Goal: Information Seeking & Learning: Learn about a topic

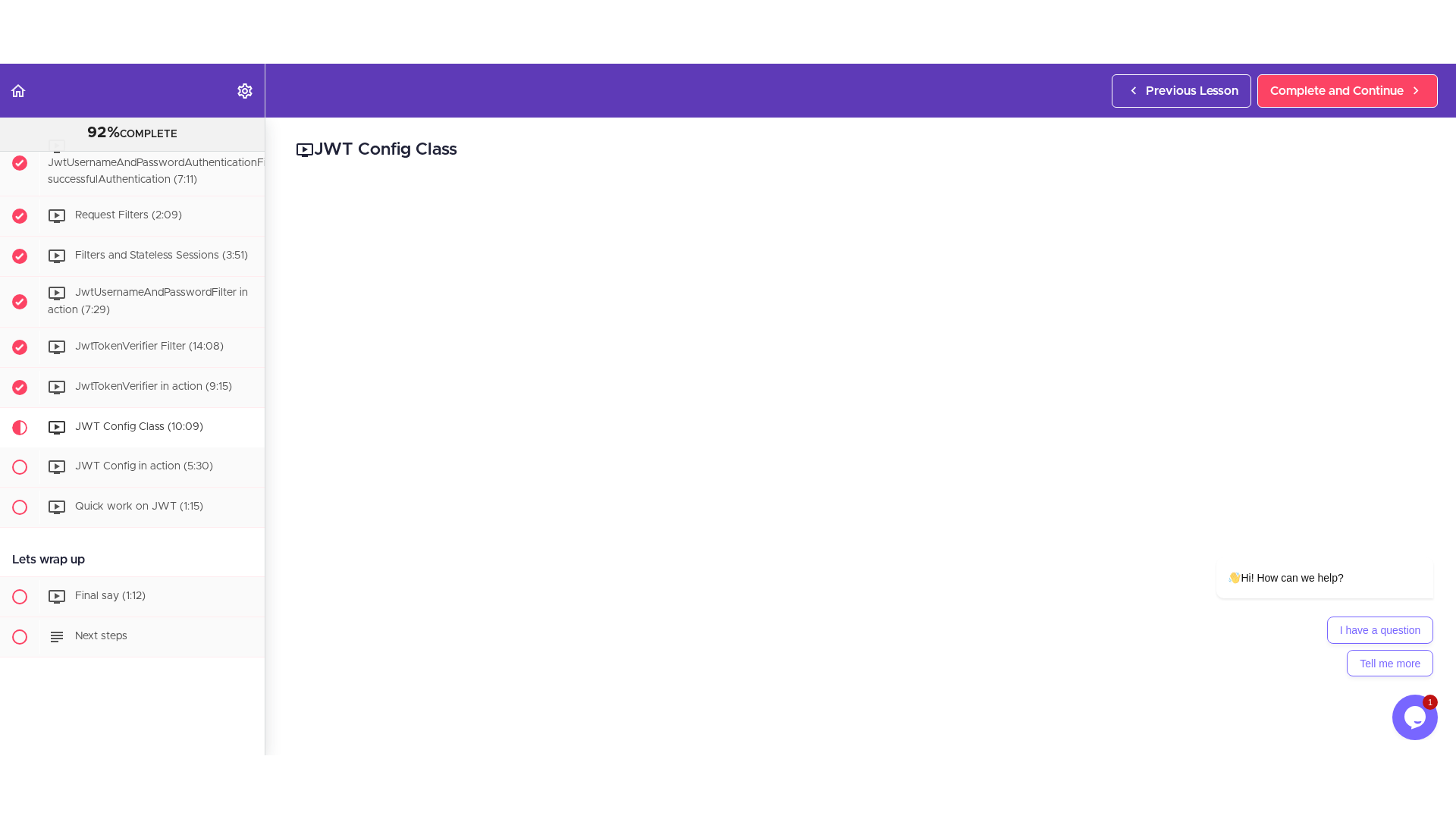
scroll to position [2890, 0]
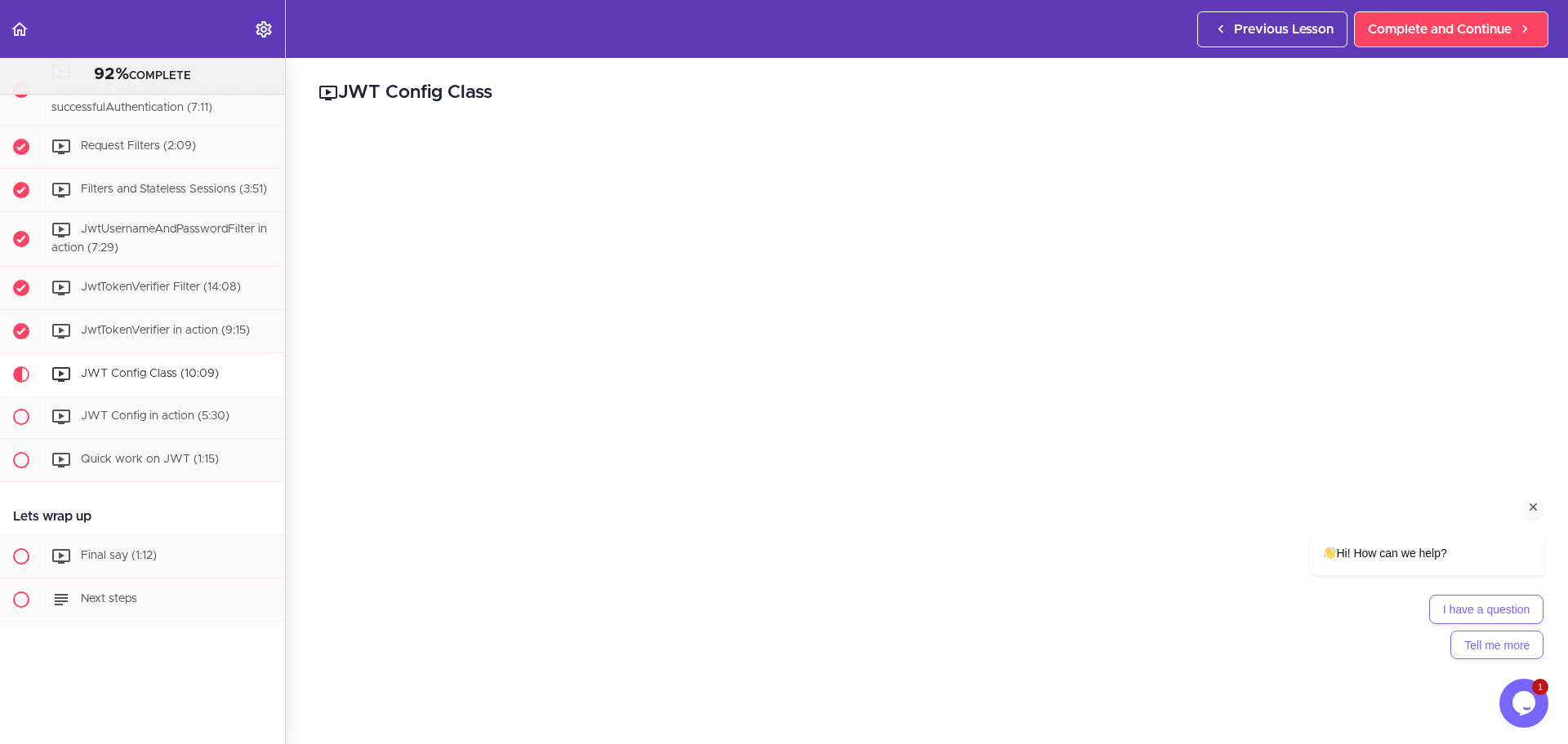
click at [1534, 506] on icon "Chat attention grabber" at bounding box center [1533, 507] width 15 height 15
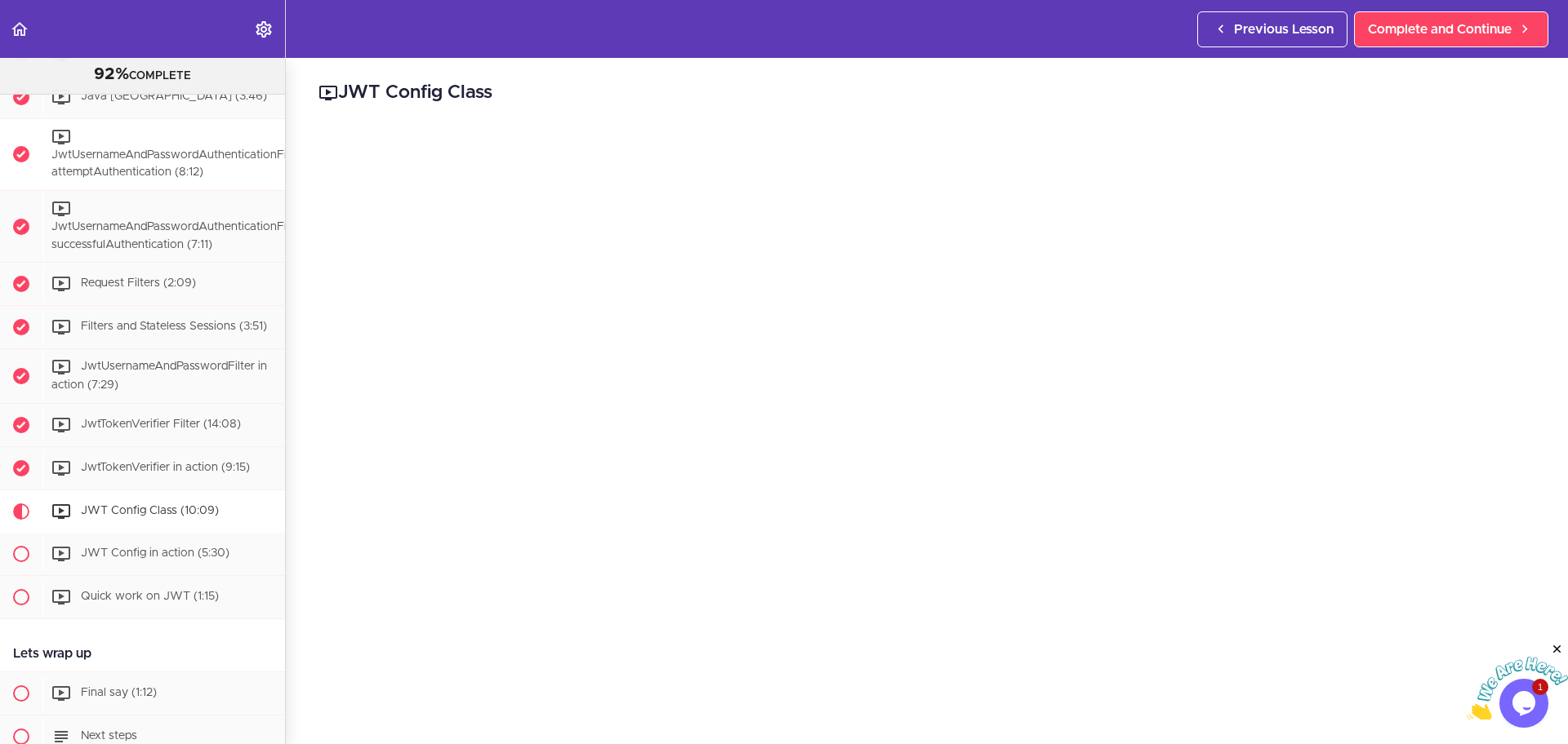
scroll to position [2906, 0]
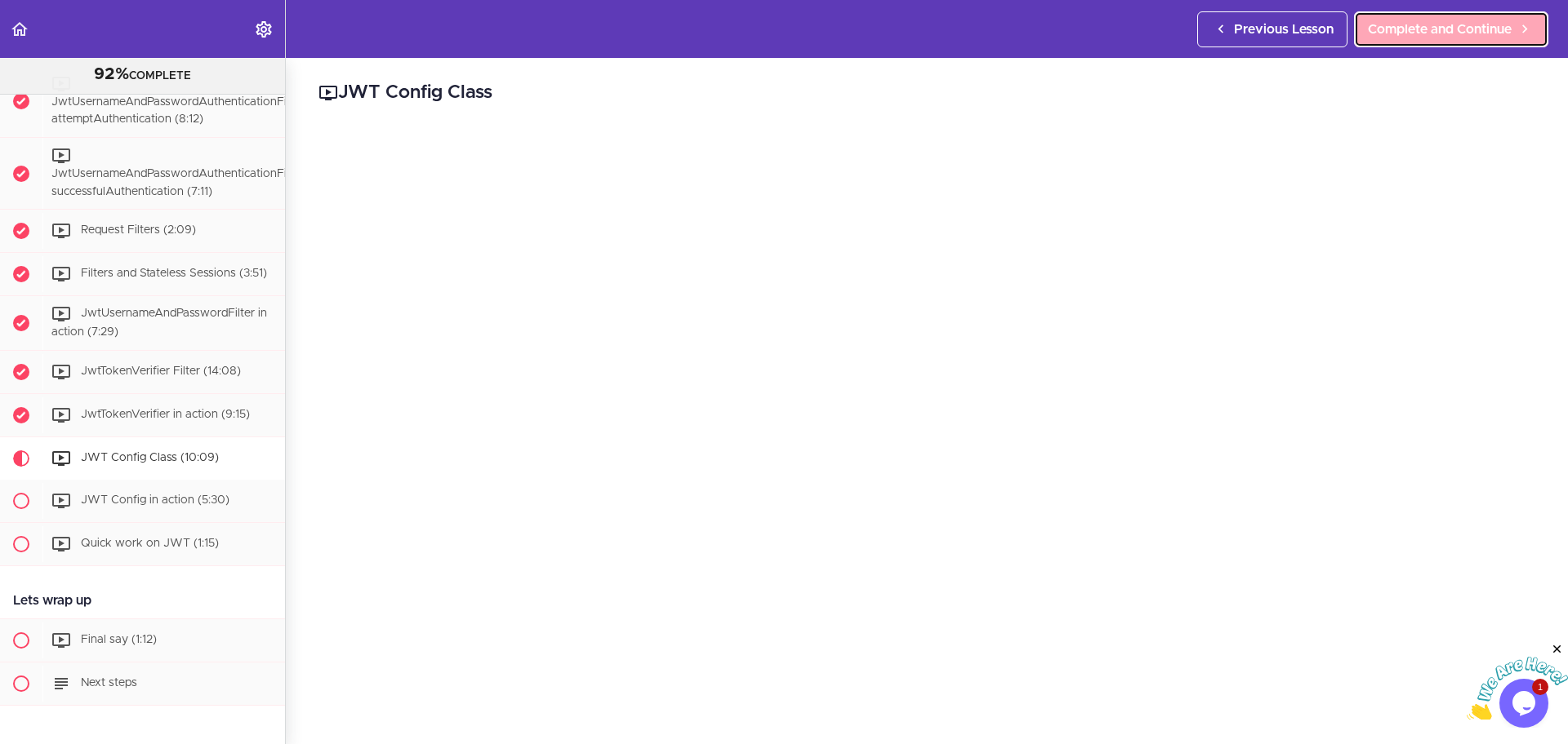
click at [1384, 29] on span "Complete and Continue" at bounding box center [1439, 29] width 143 height 19
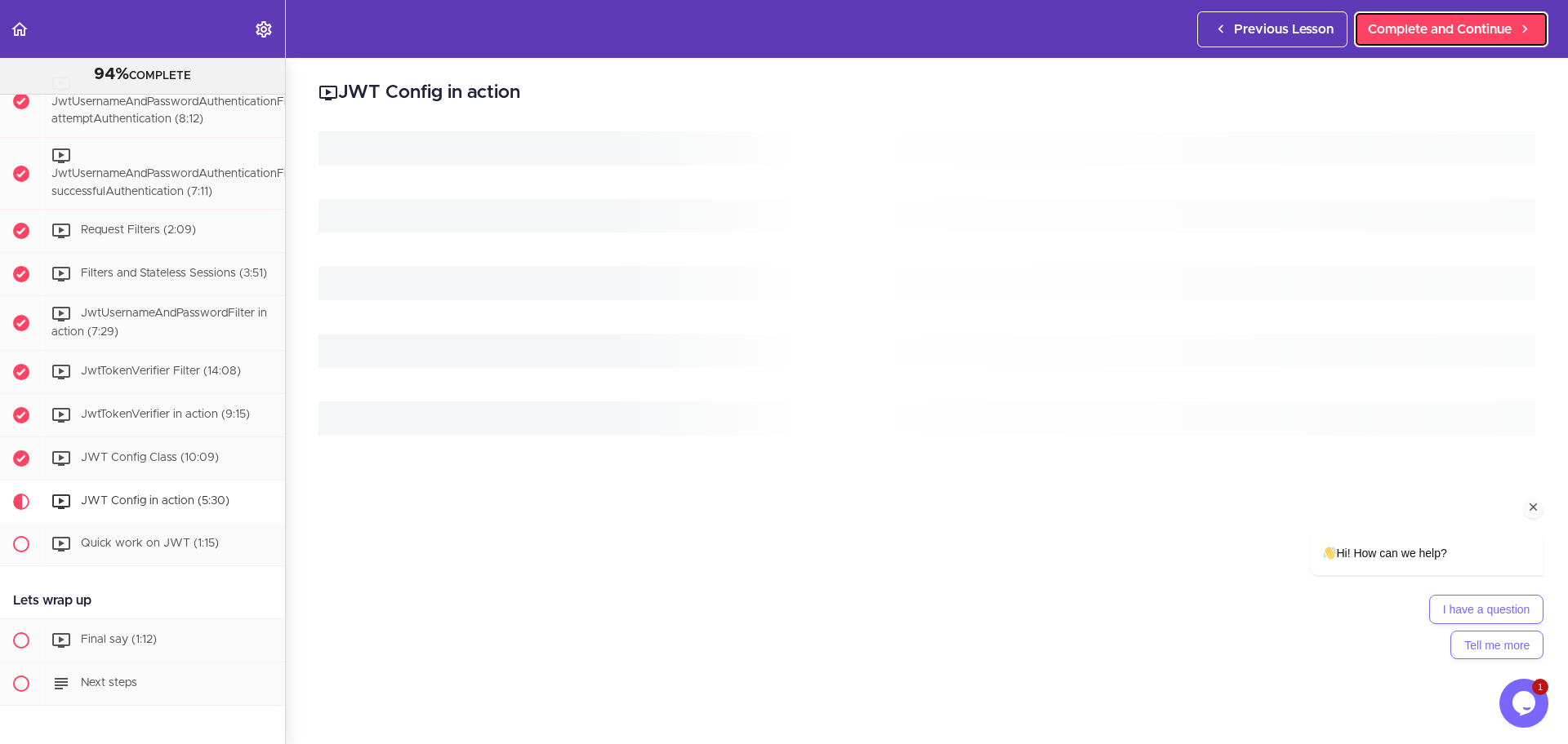
scroll to position [3110, 0]
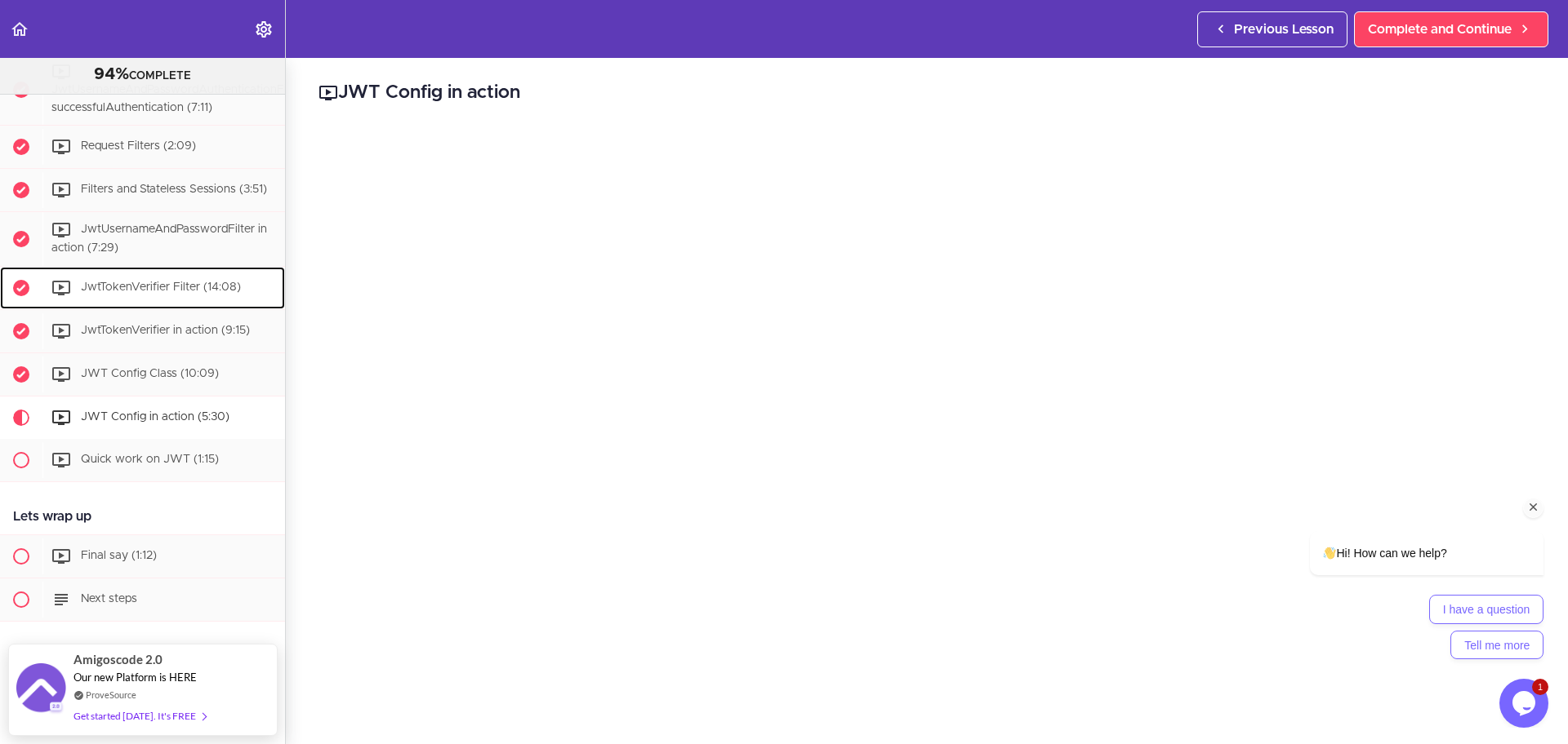
click at [183, 266] on link "JwtTokenVerifier Filter (14:08)" at bounding box center [143, 288] width 285 height 42
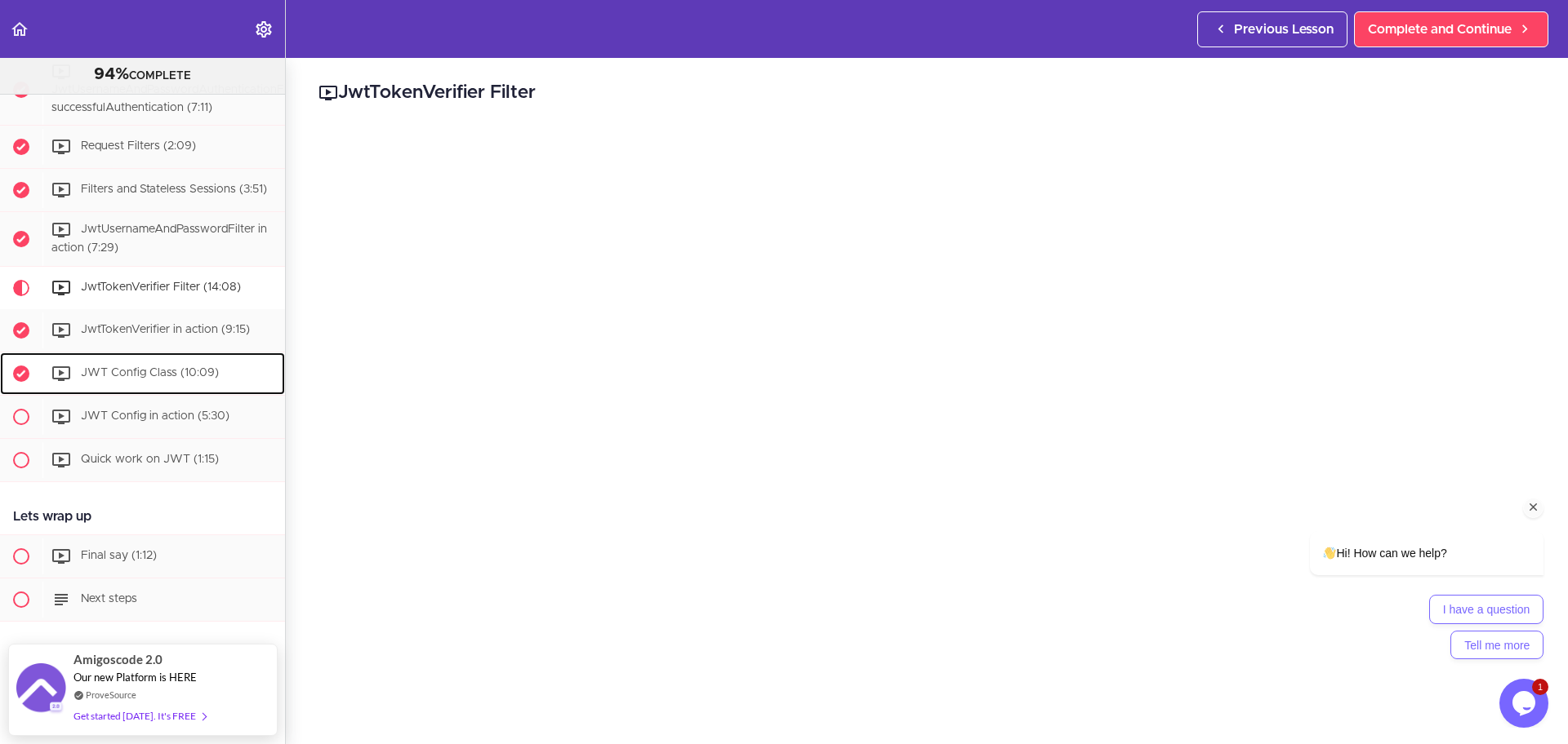
click at [118, 356] on div "JWT Config Class (10:09)" at bounding box center [164, 374] width 243 height 36
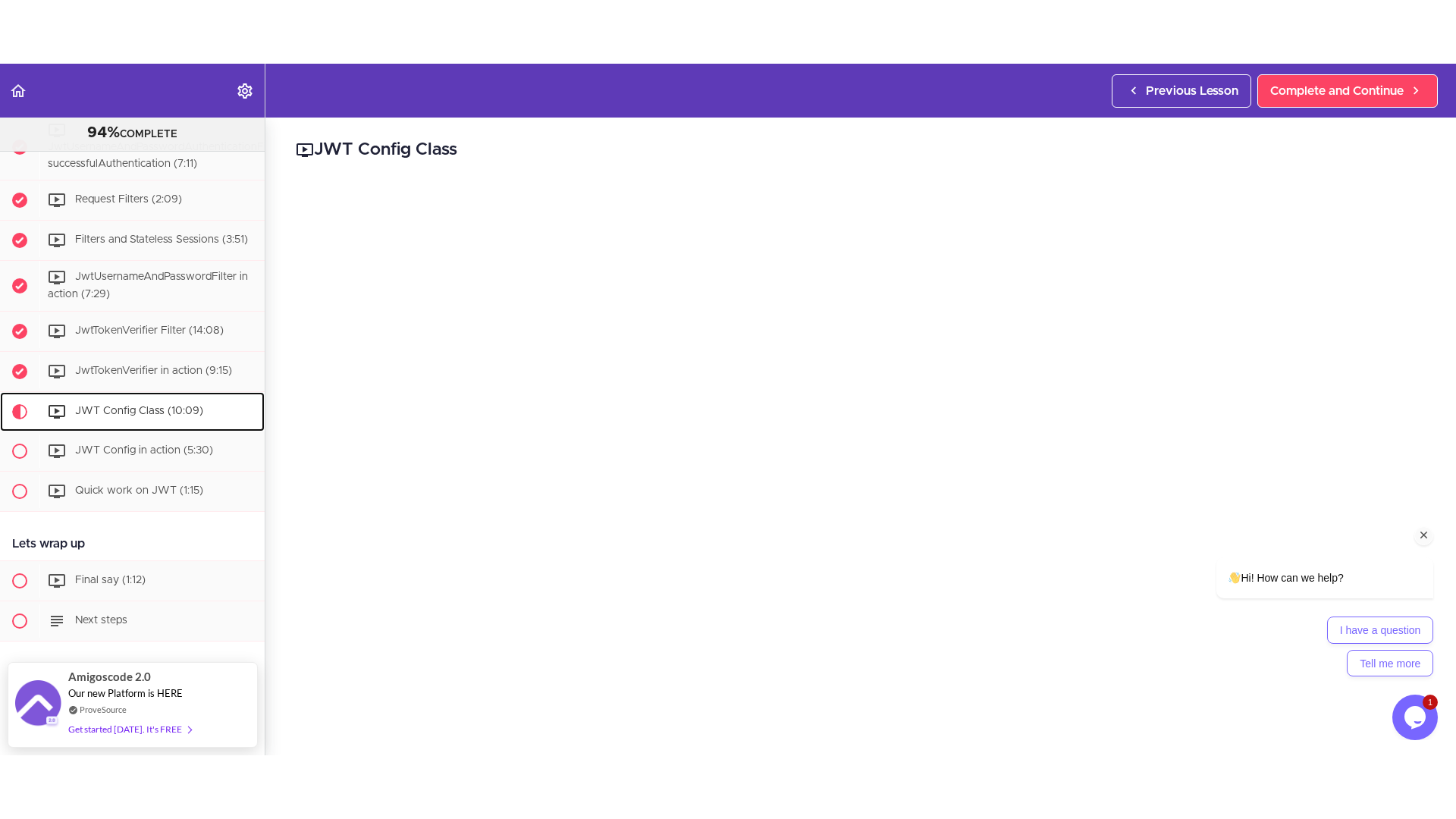
scroll to position [190, 0]
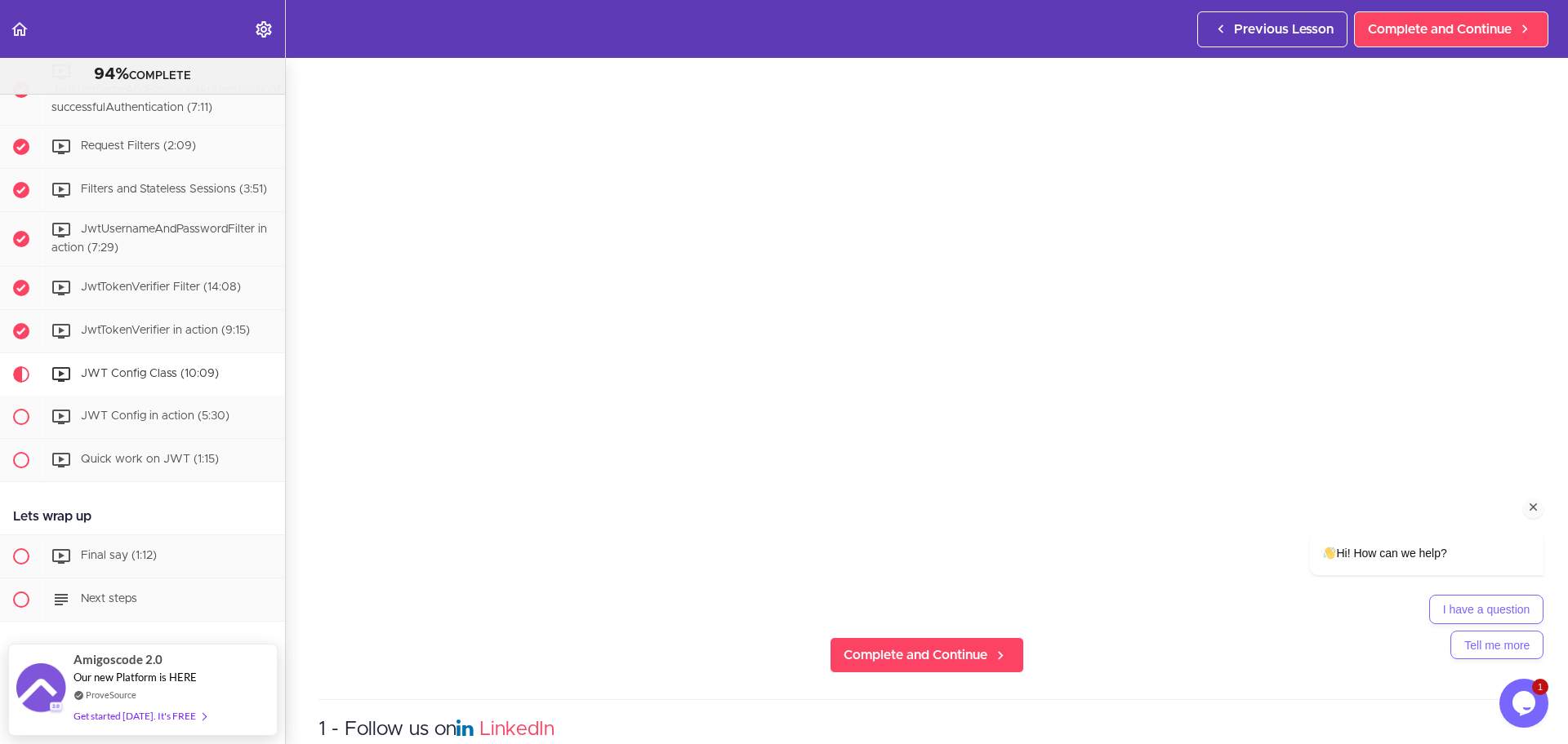
drag, startPoint x: 1533, startPoint y: 498, endPoint x: 2789, endPoint y: 881, distance: 1313.1
click at [1533, 498] on div "Chat attention grabber" at bounding box center [1533, 507] width 20 height 20
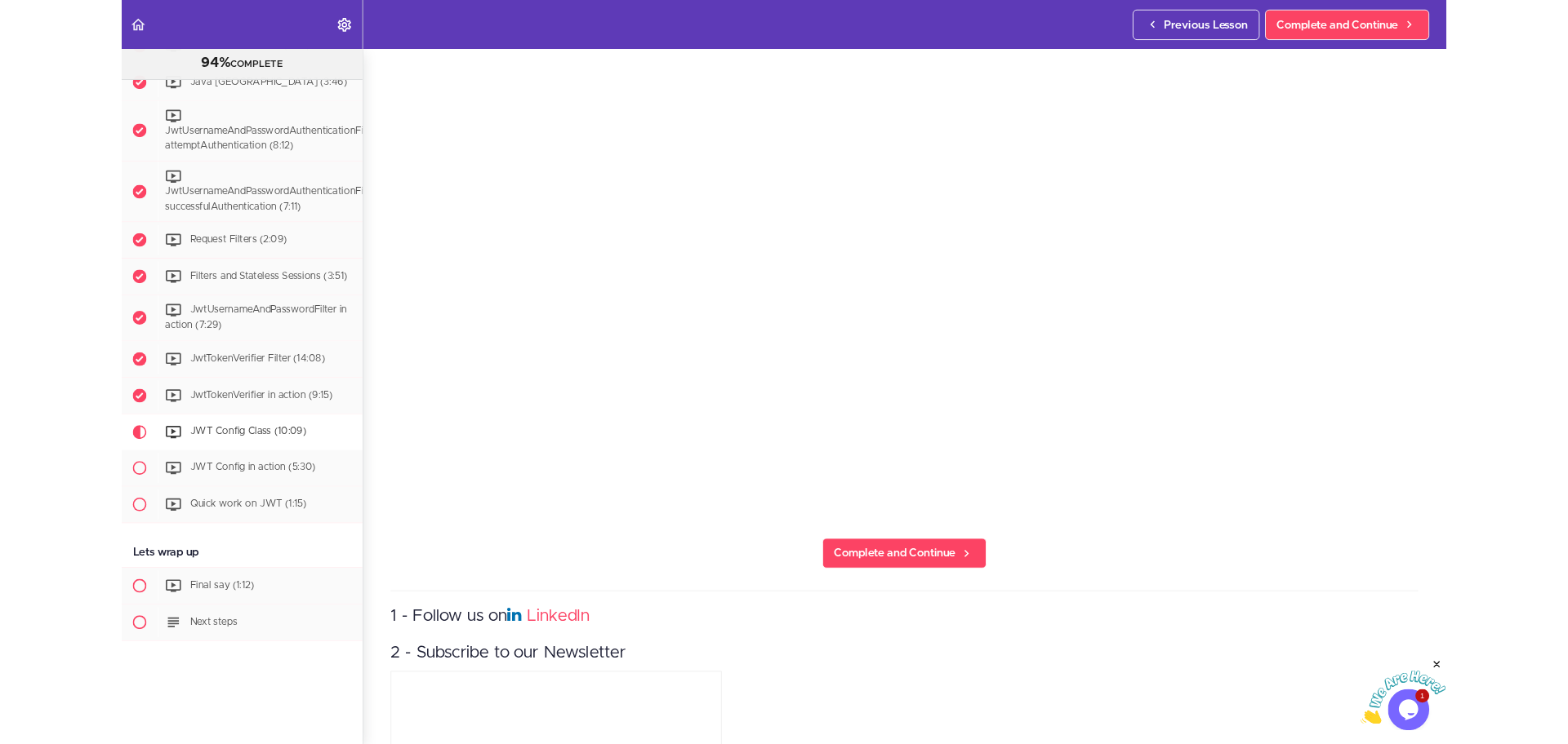
scroll to position [3110, 0]
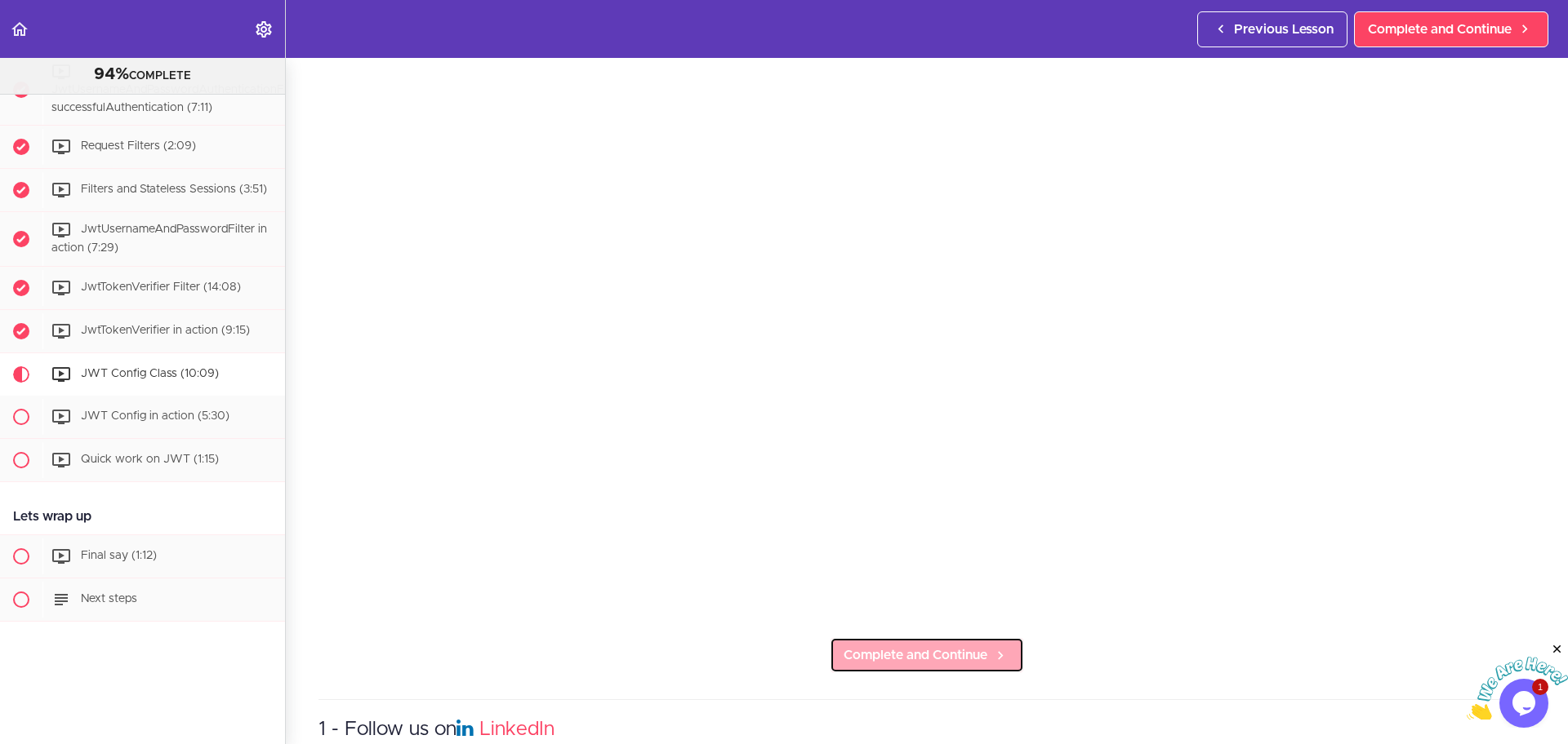
click at [943, 651] on span "Complete and Continue" at bounding box center [915, 655] width 143 height 19
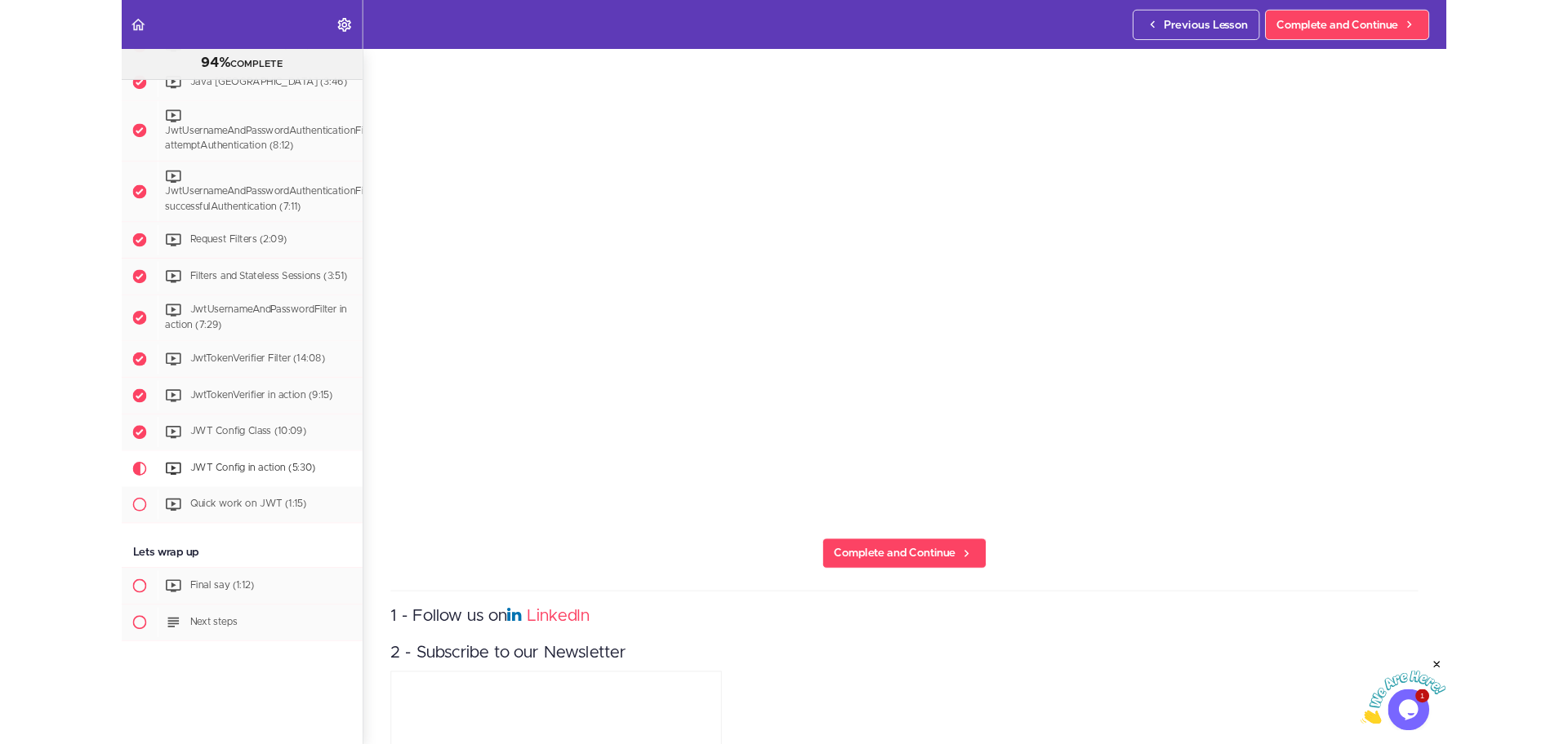
scroll to position [3110, 0]
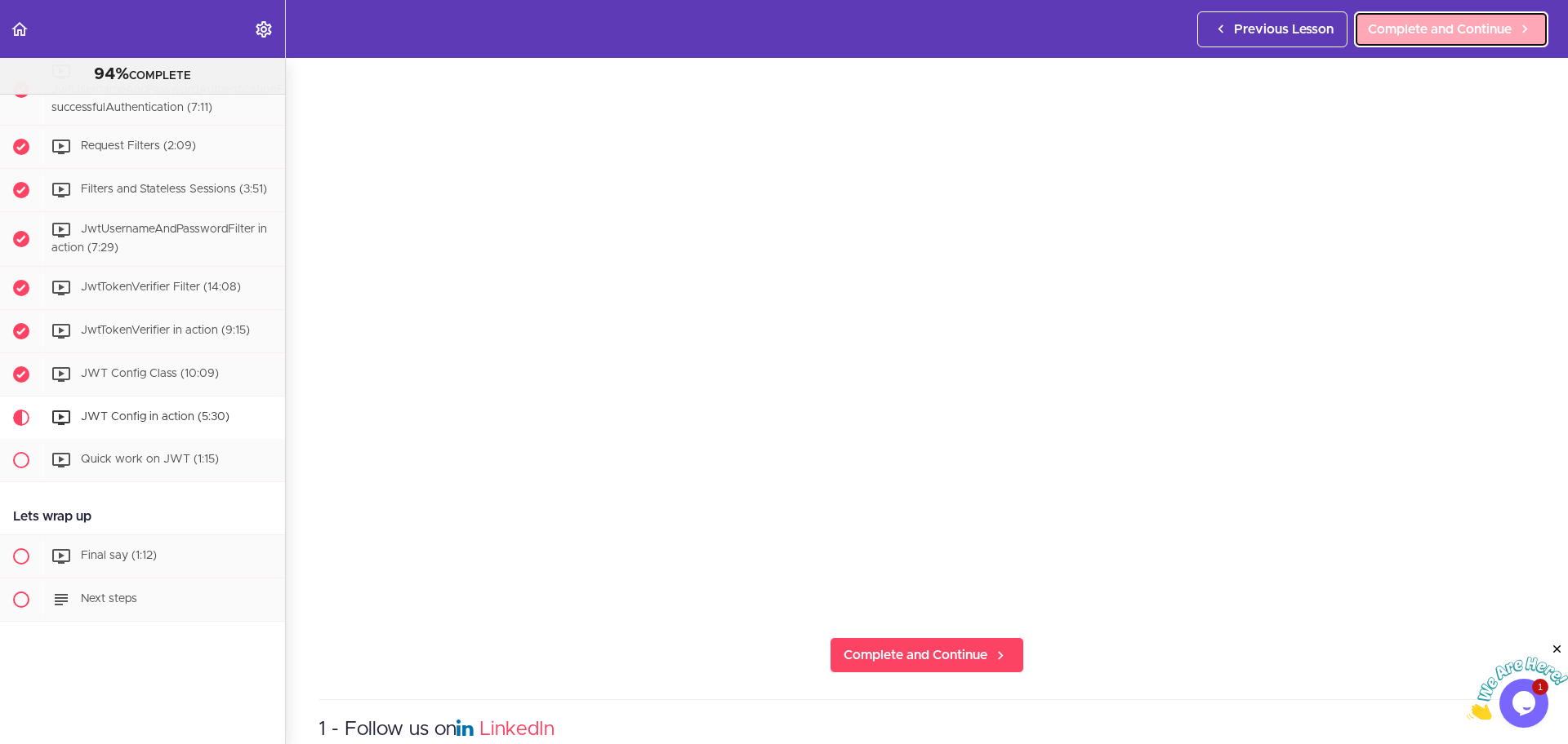
click at [1517, 17] on link "Complete and Continue" at bounding box center [1450, 29] width 194 height 36
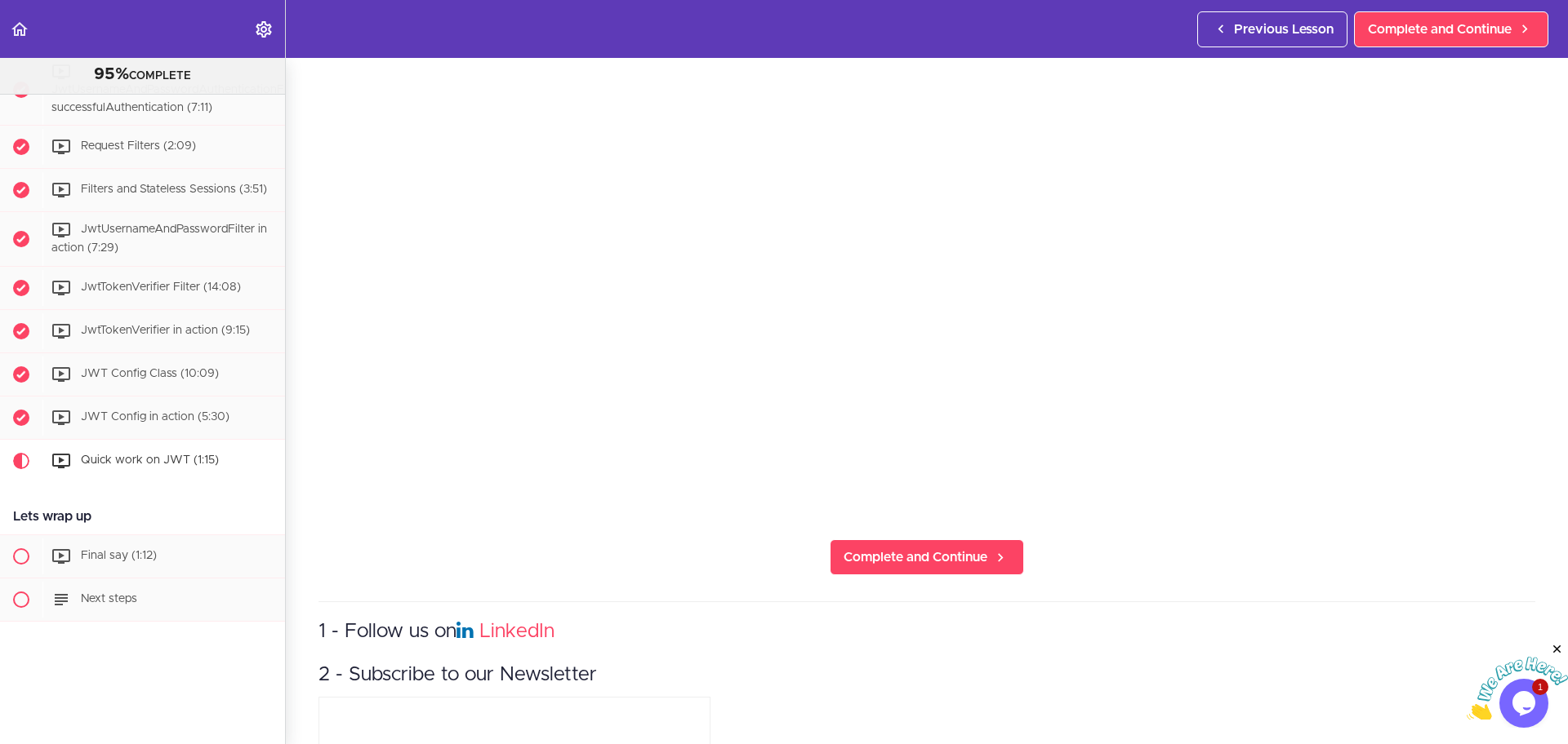
scroll to position [306, 0]
click at [924, 556] on link "Complete and Continue" at bounding box center [927, 553] width 194 height 36
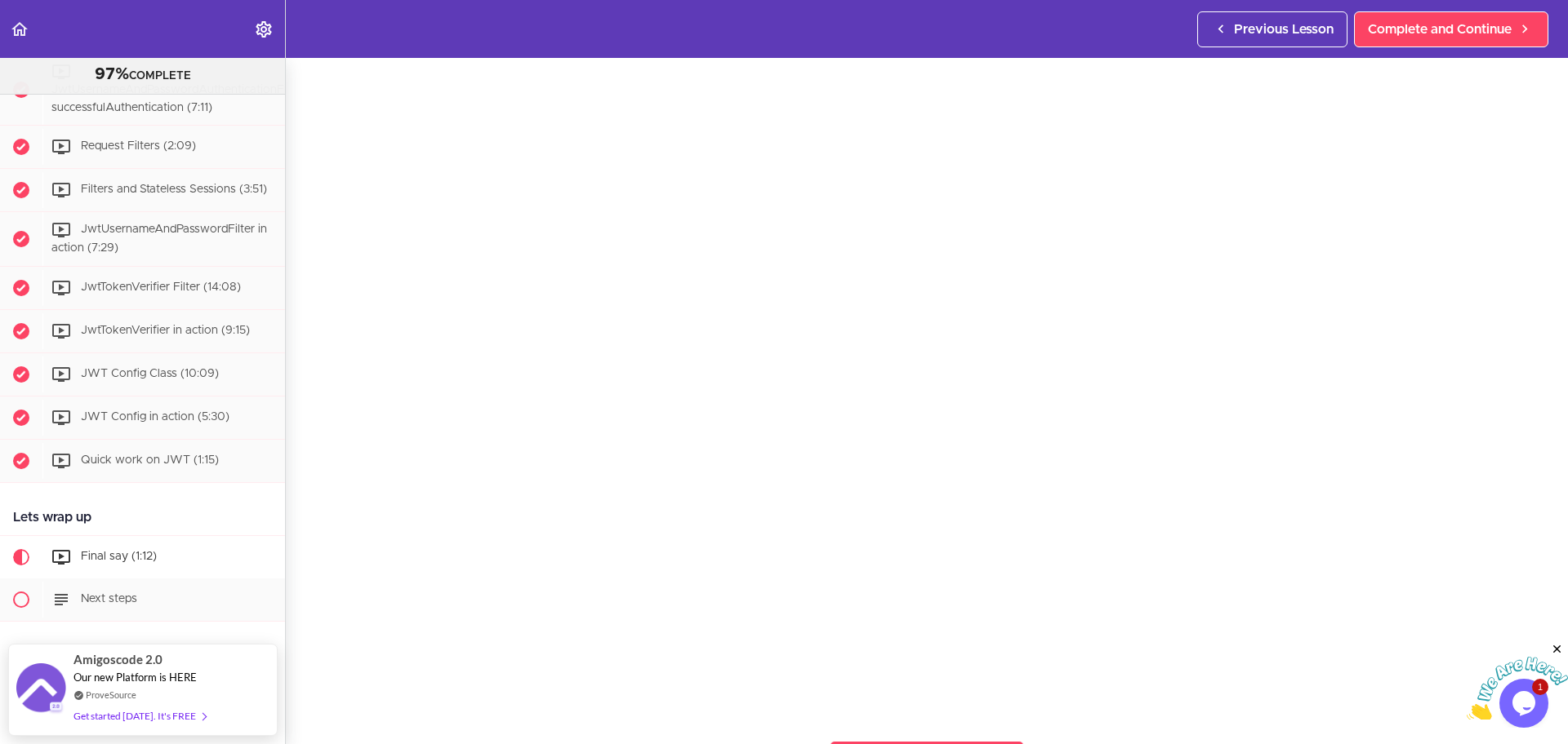
scroll to position [306, 0]
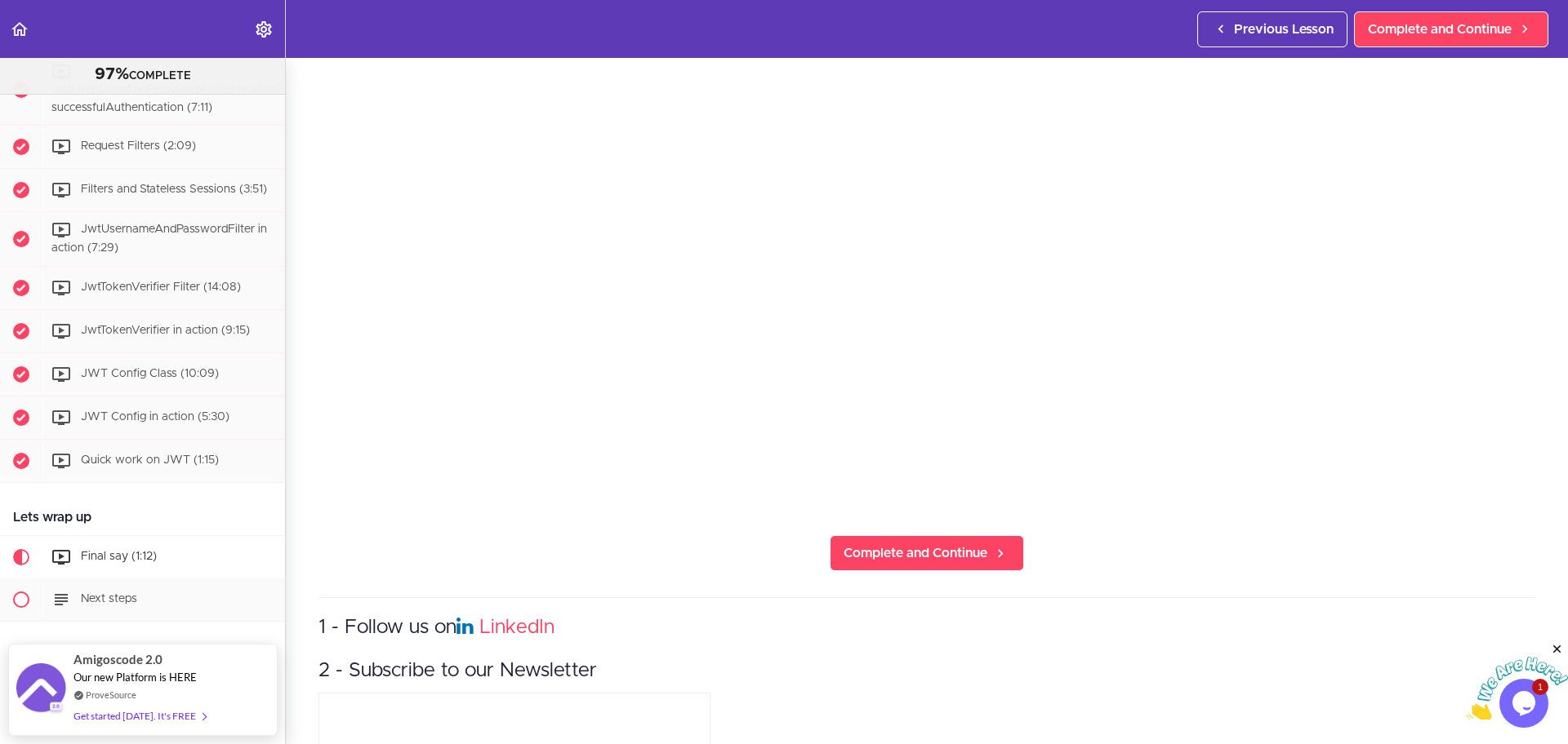
click at [1557, 649] on icon "Close" at bounding box center [1557, 649] width 15 height 15
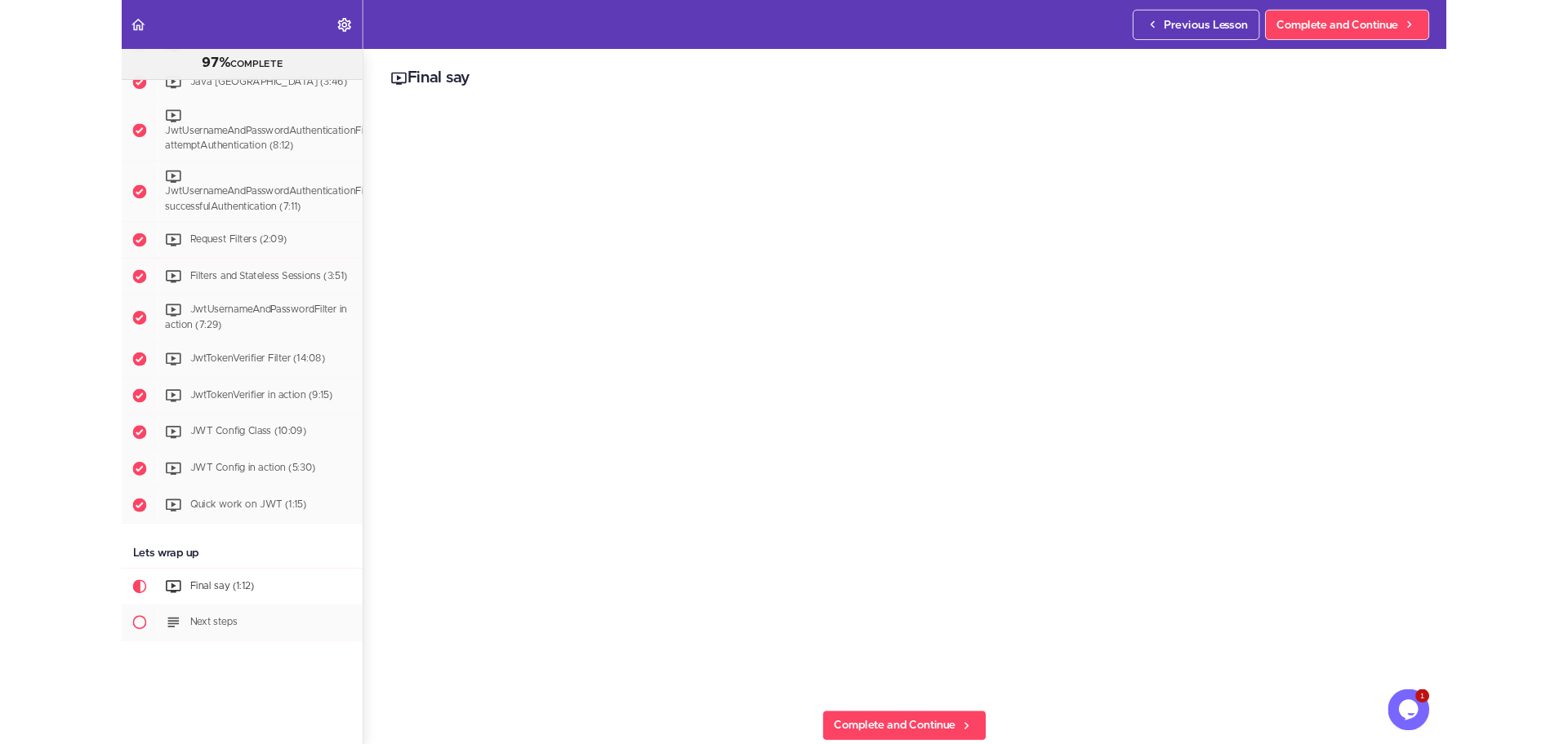
scroll to position [3110, 0]
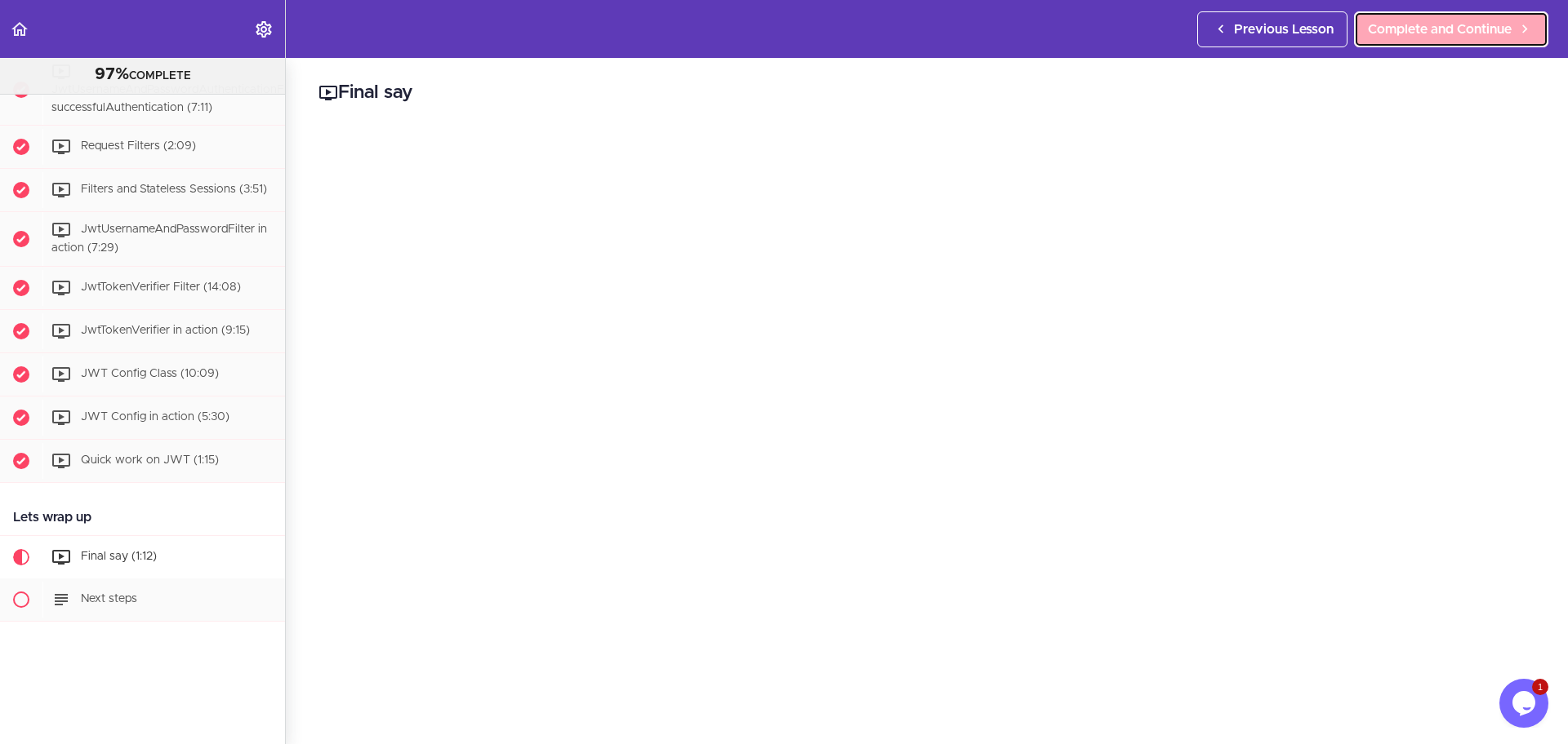
click at [1410, 26] on span "Complete and Continue" at bounding box center [1439, 29] width 143 height 19
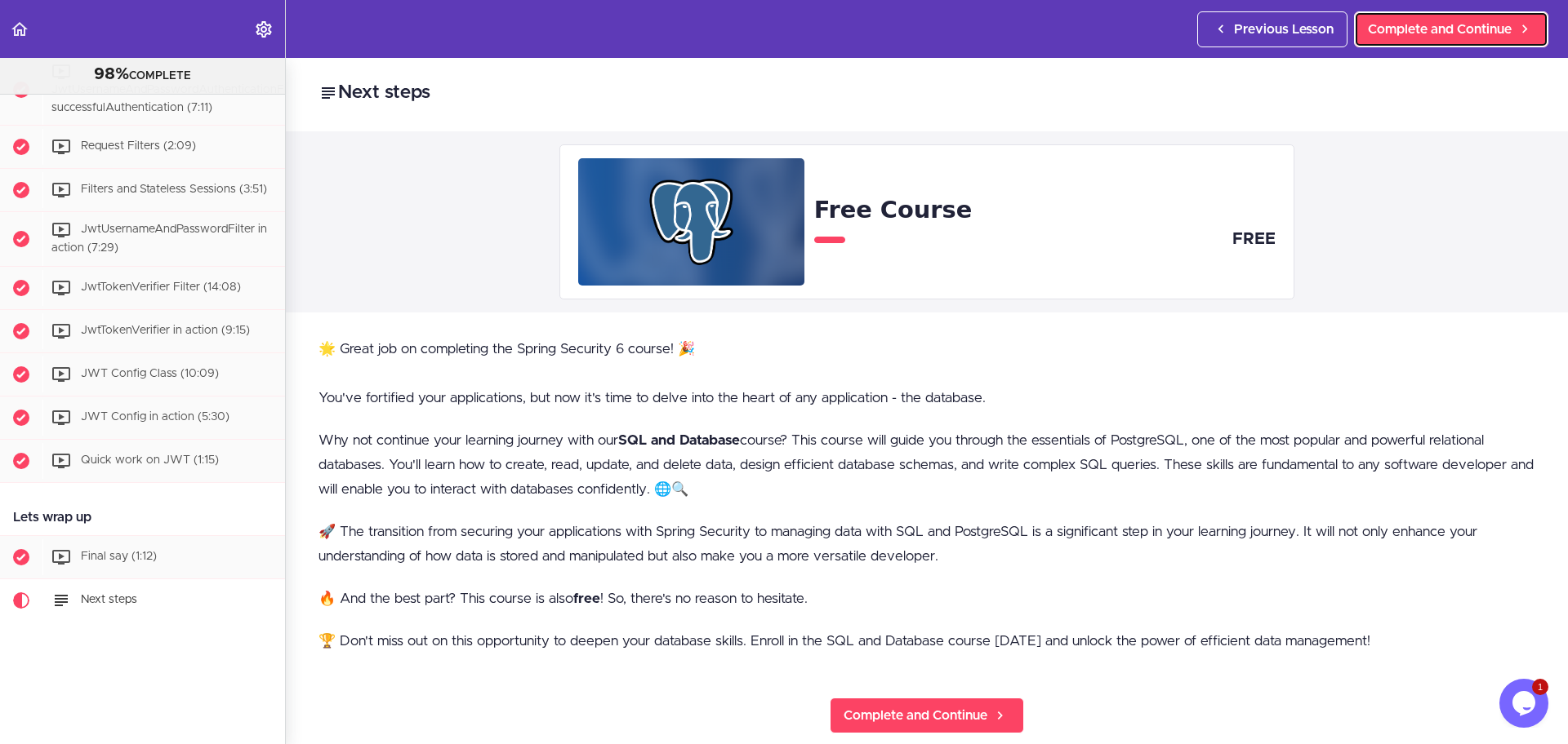
scroll to position [102, 0]
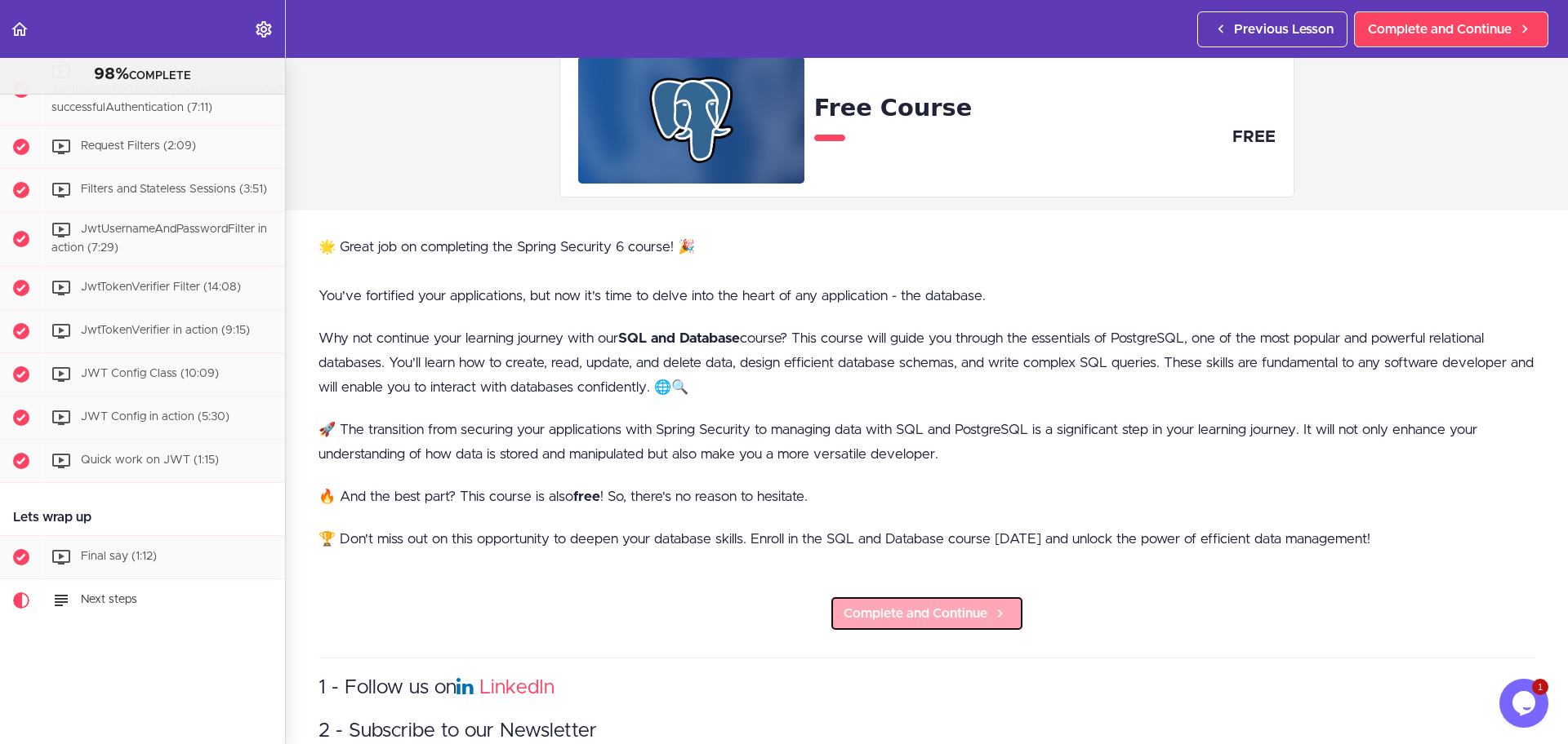
click at [918, 610] on span "Complete and Continue" at bounding box center [915, 614] width 143 height 19
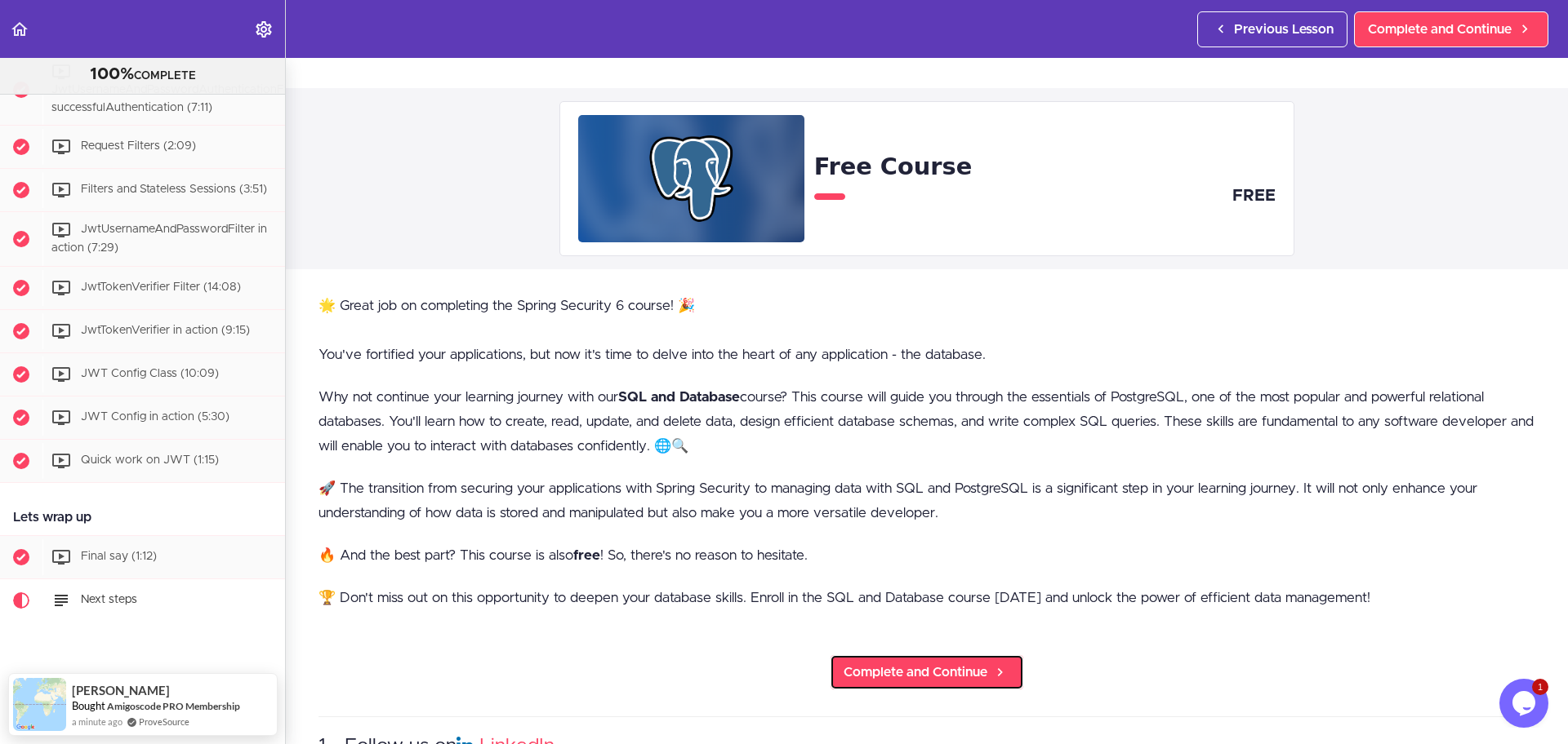
scroll to position [0, 0]
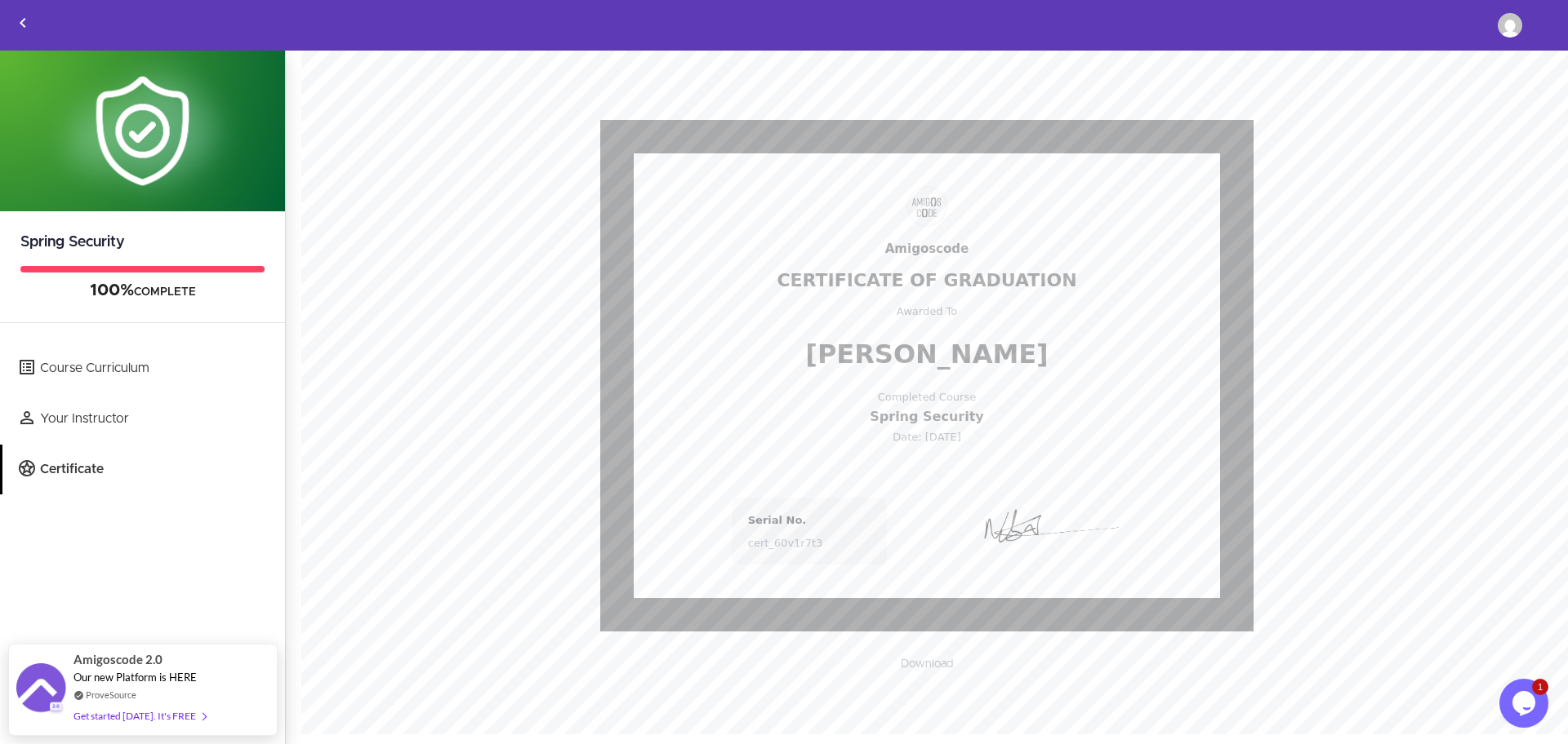
click at [489, 537] on div "Amigoscode Certificate Of Graduation Awarded To Mike Xander Completed Course Sp…" at bounding box center [927, 364] width 1217 height 536
click at [926, 663] on link "Download" at bounding box center [927, 665] width 85 height 28
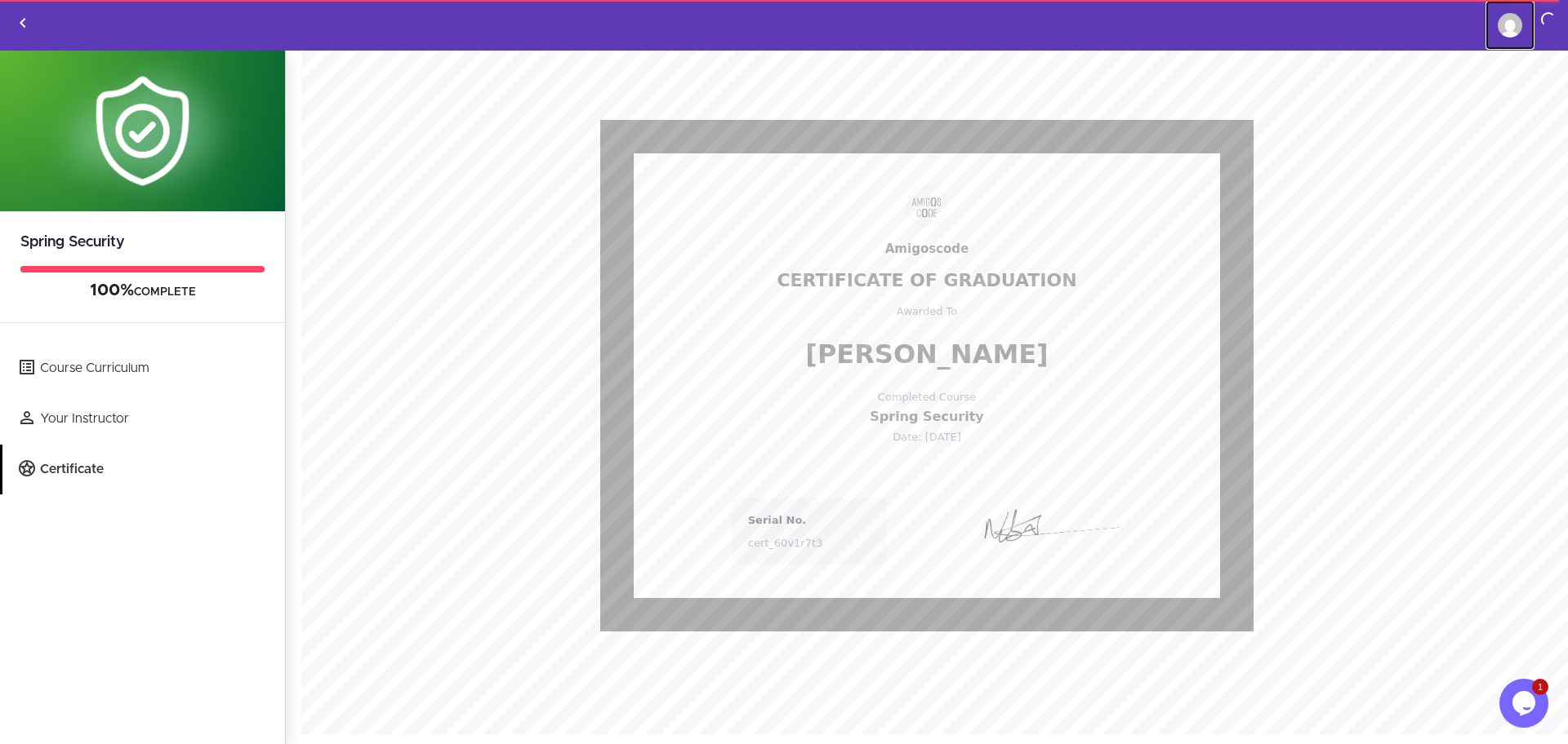
click at [1499, 24] on img at bounding box center [1510, 26] width 25 height 25
click at [500, 164] on div "Amigoscode Certificate Of Graduation Awarded To Mike Xander Completed Course Sp…" at bounding box center [927, 364] width 1217 height 536
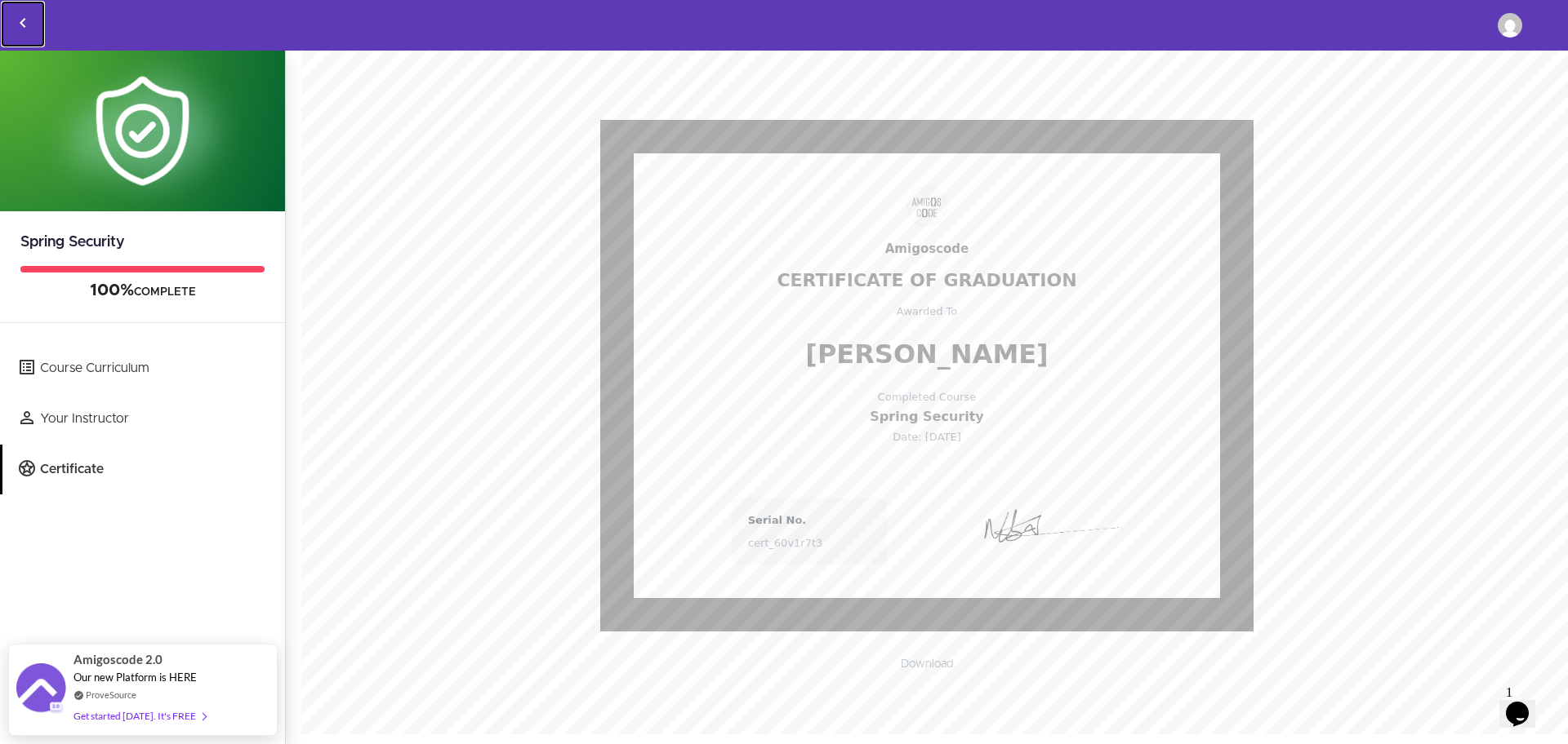
click at [25, 28] on icon "Back to courses" at bounding box center [23, 23] width 19 height 19
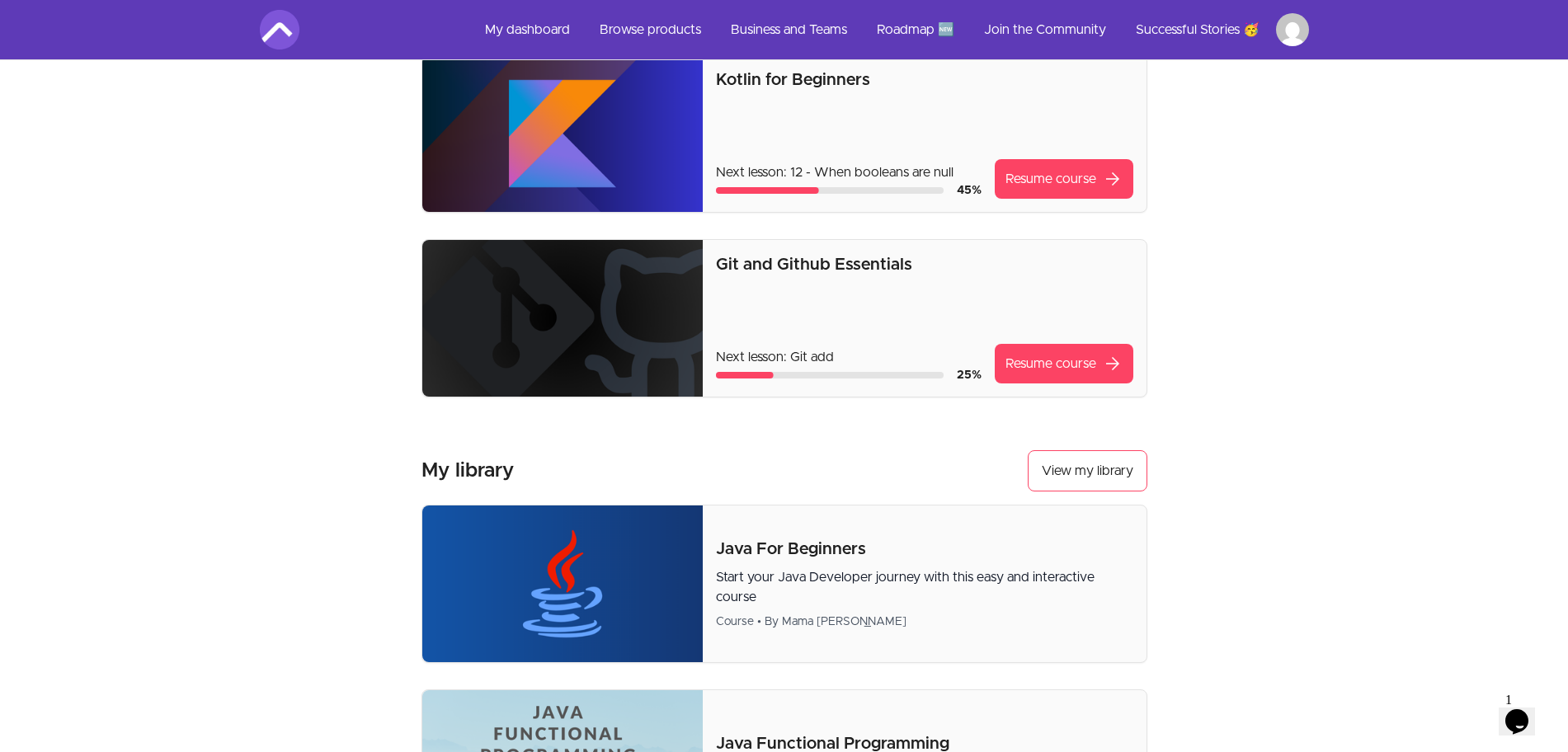
scroll to position [27, 0]
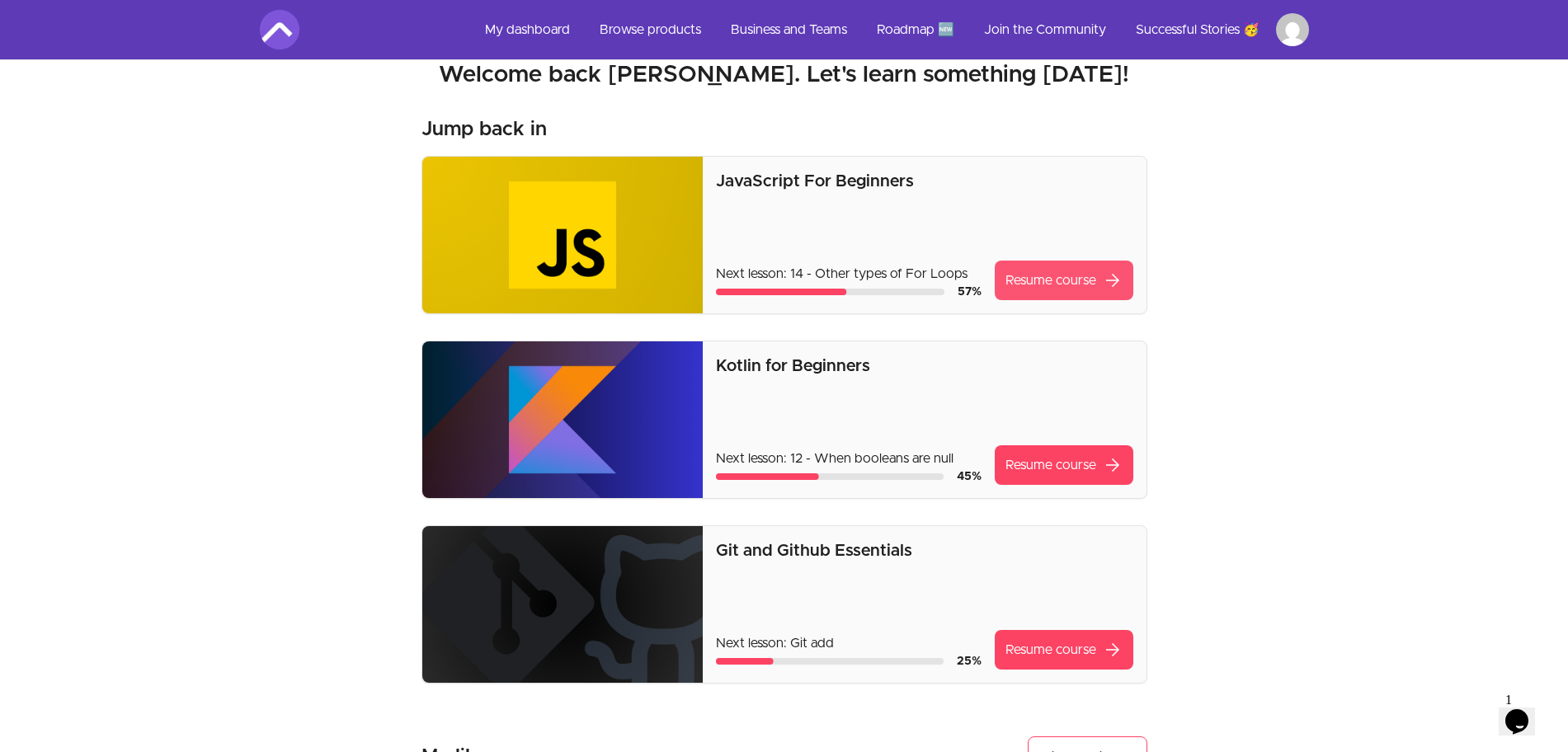
click at [1090, 270] on link "Resume course arrow_forward" at bounding box center [1064, 280] width 139 height 40
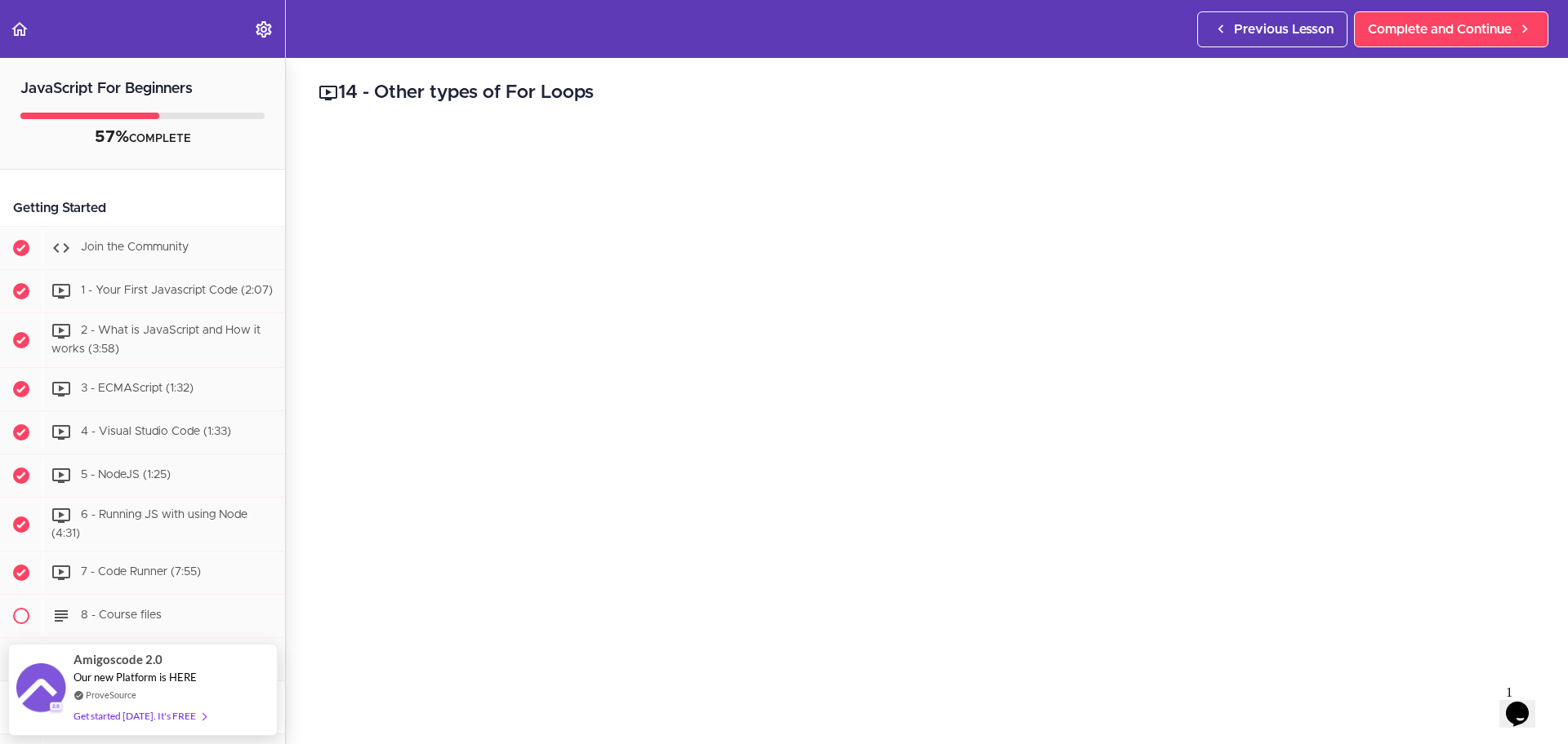
scroll to position [102, 0]
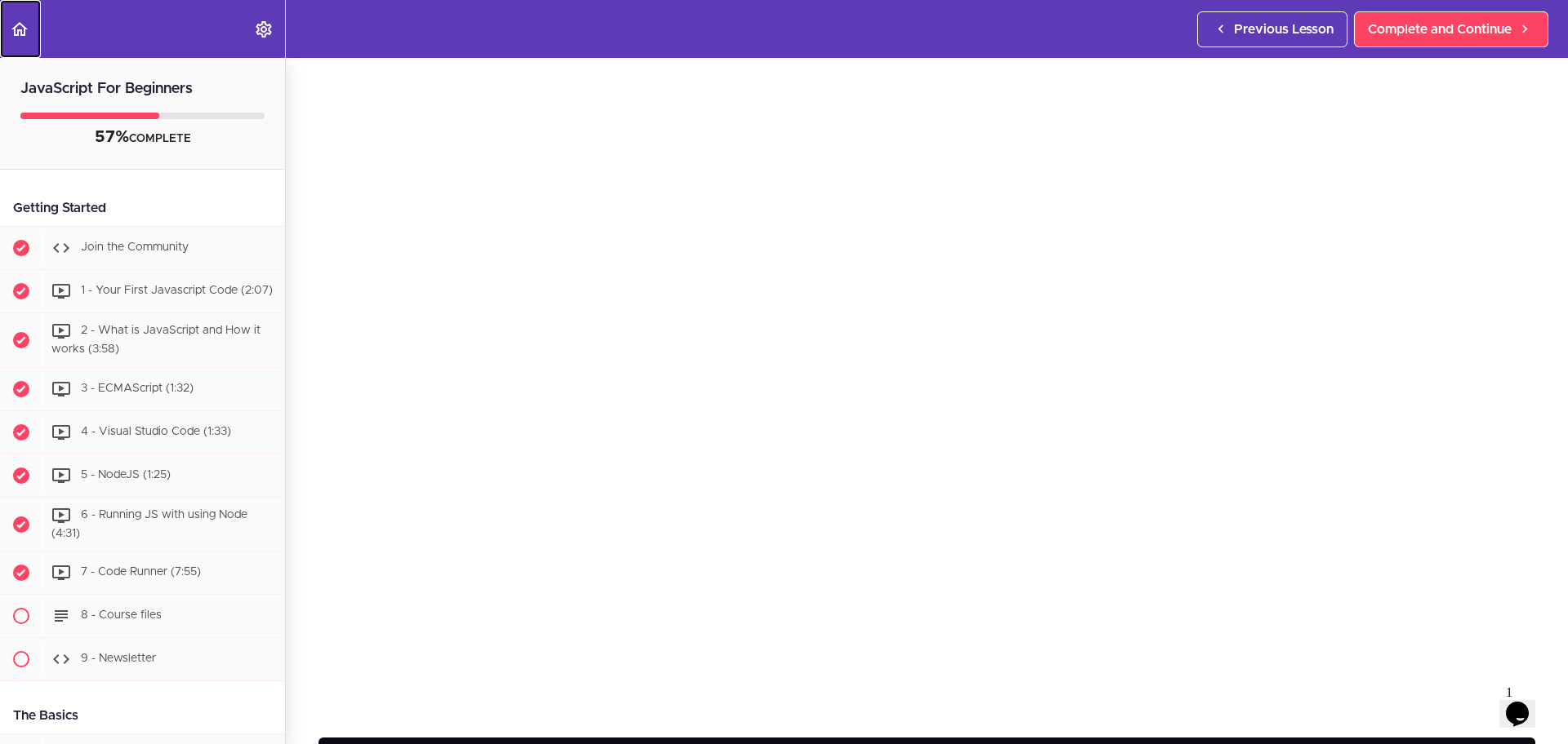
click at [28, 32] on icon "Back to course curriculum" at bounding box center [19, 29] width 19 height 19
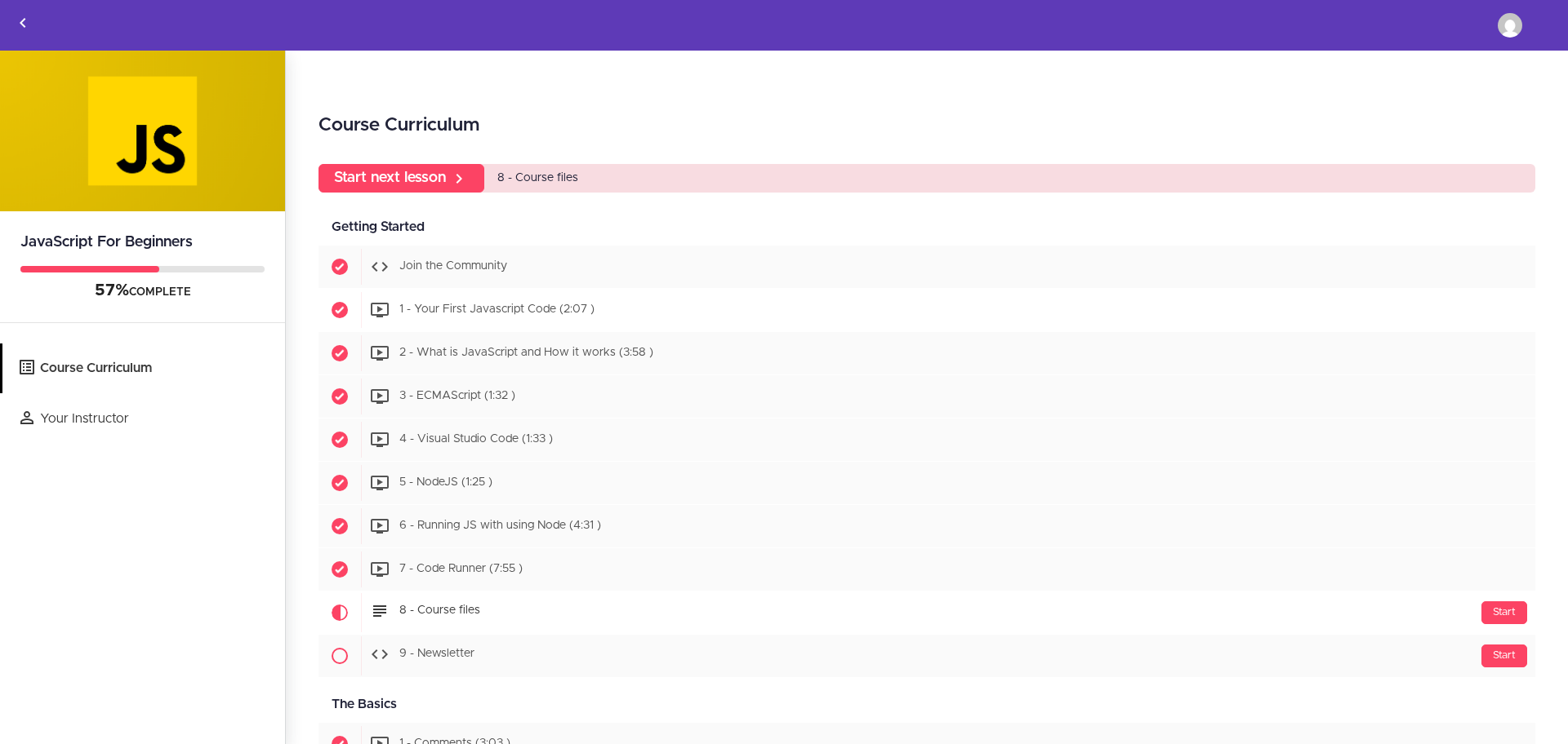
scroll to position [408, 0]
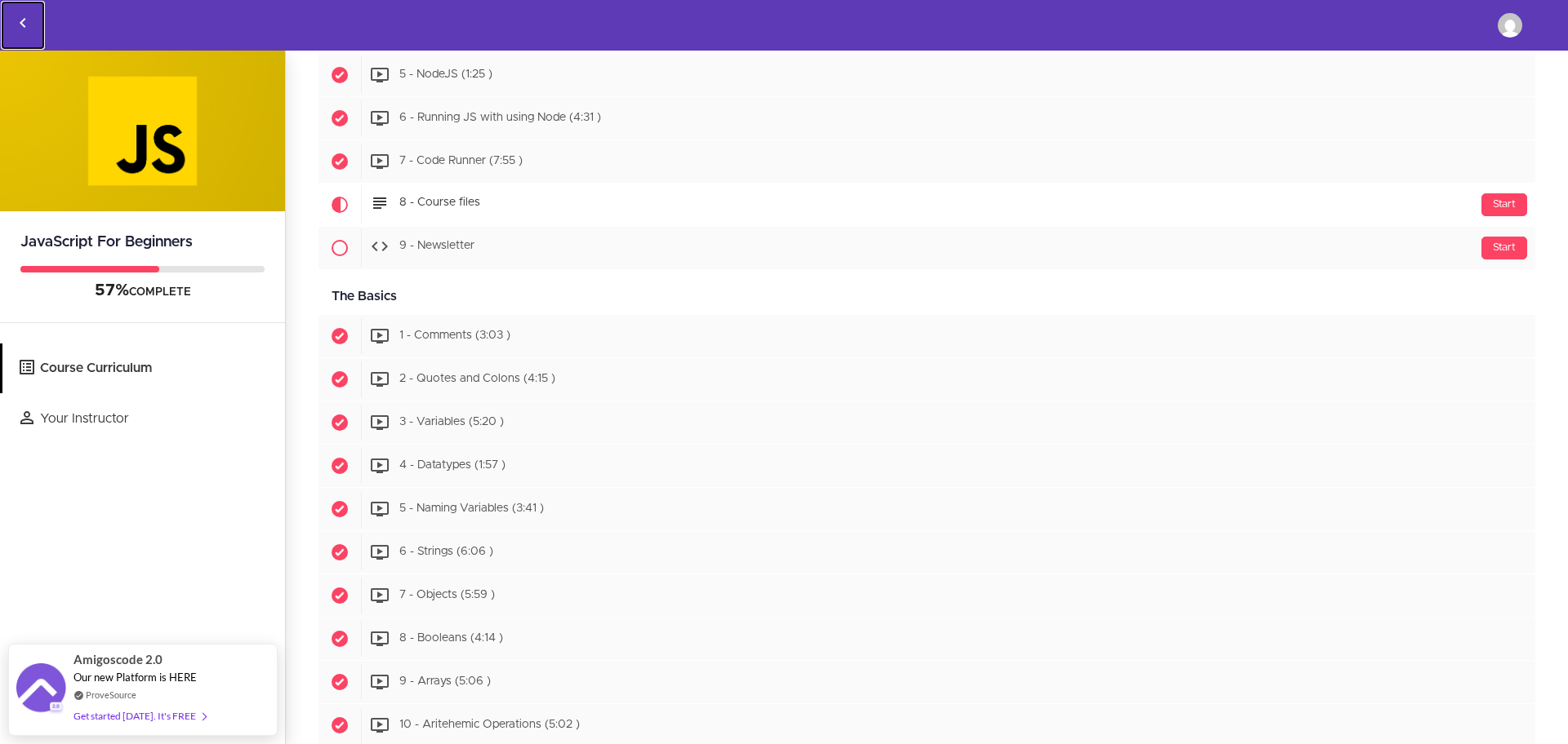
click at [8, 19] on link "Back to courses" at bounding box center [23, 26] width 44 height 49
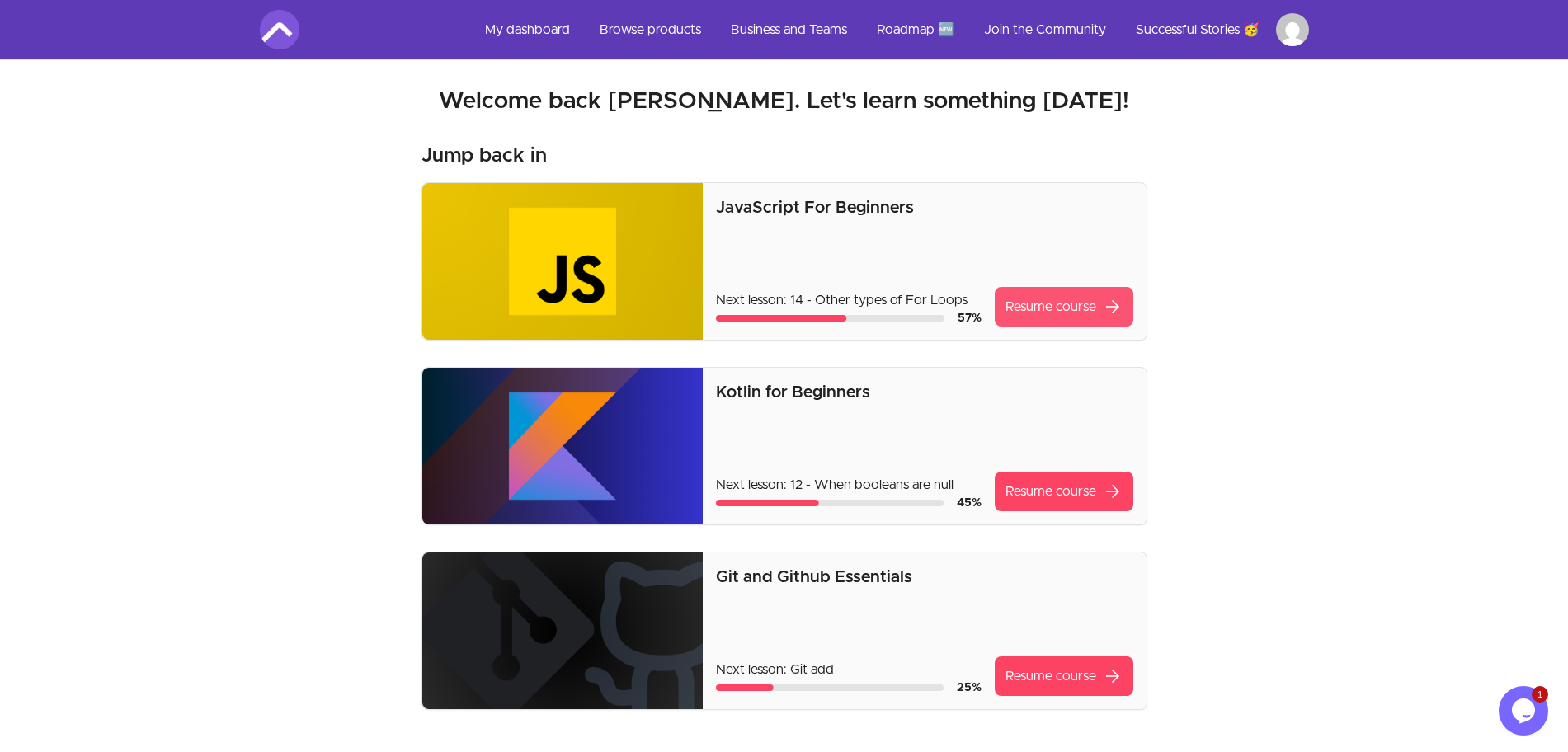
click at [1058, 309] on link "Resume course arrow_forward" at bounding box center [1064, 307] width 139 height 40
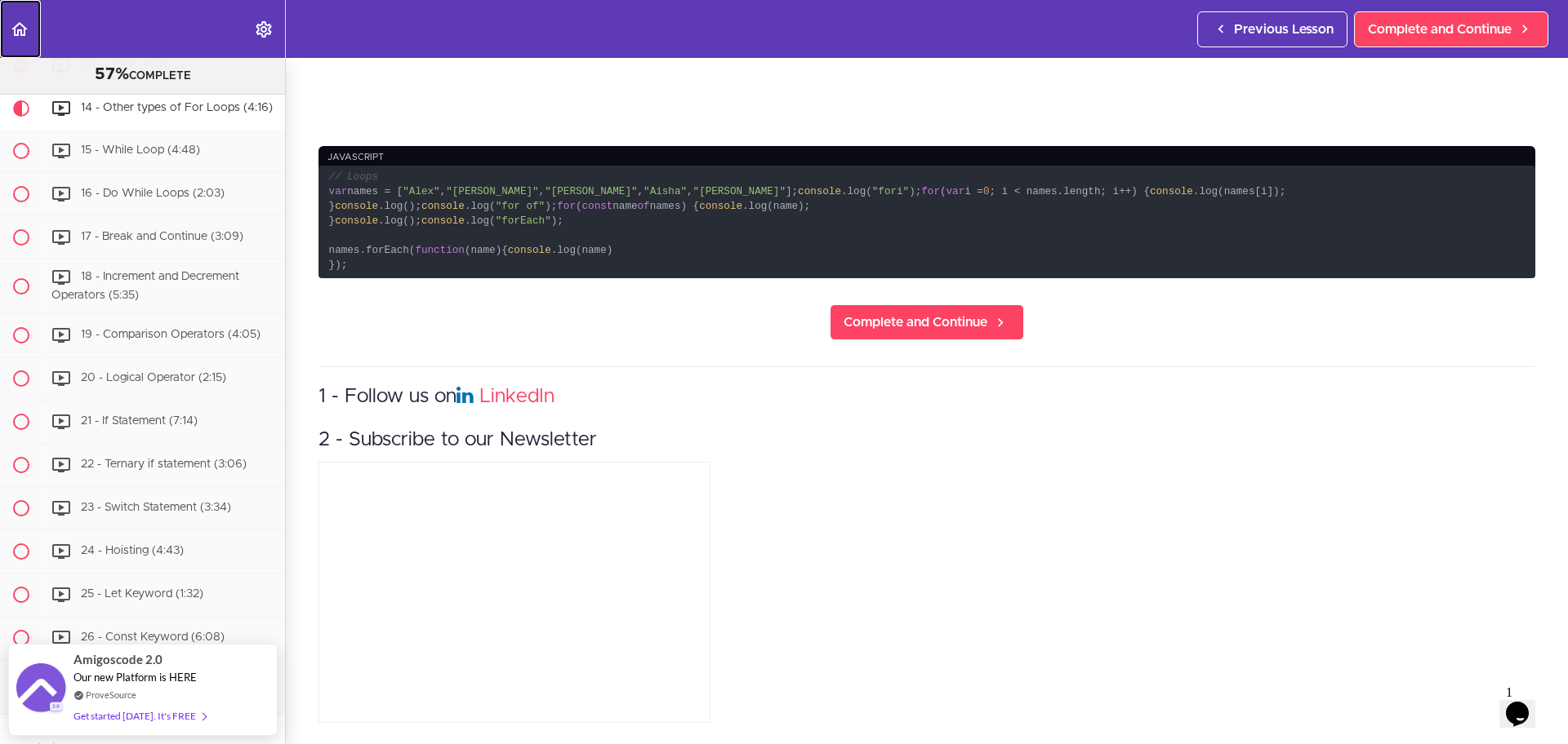
click at [14, 38] on icon "Back to course curriculum" at bounding box center [19, 29] width 19 height 19
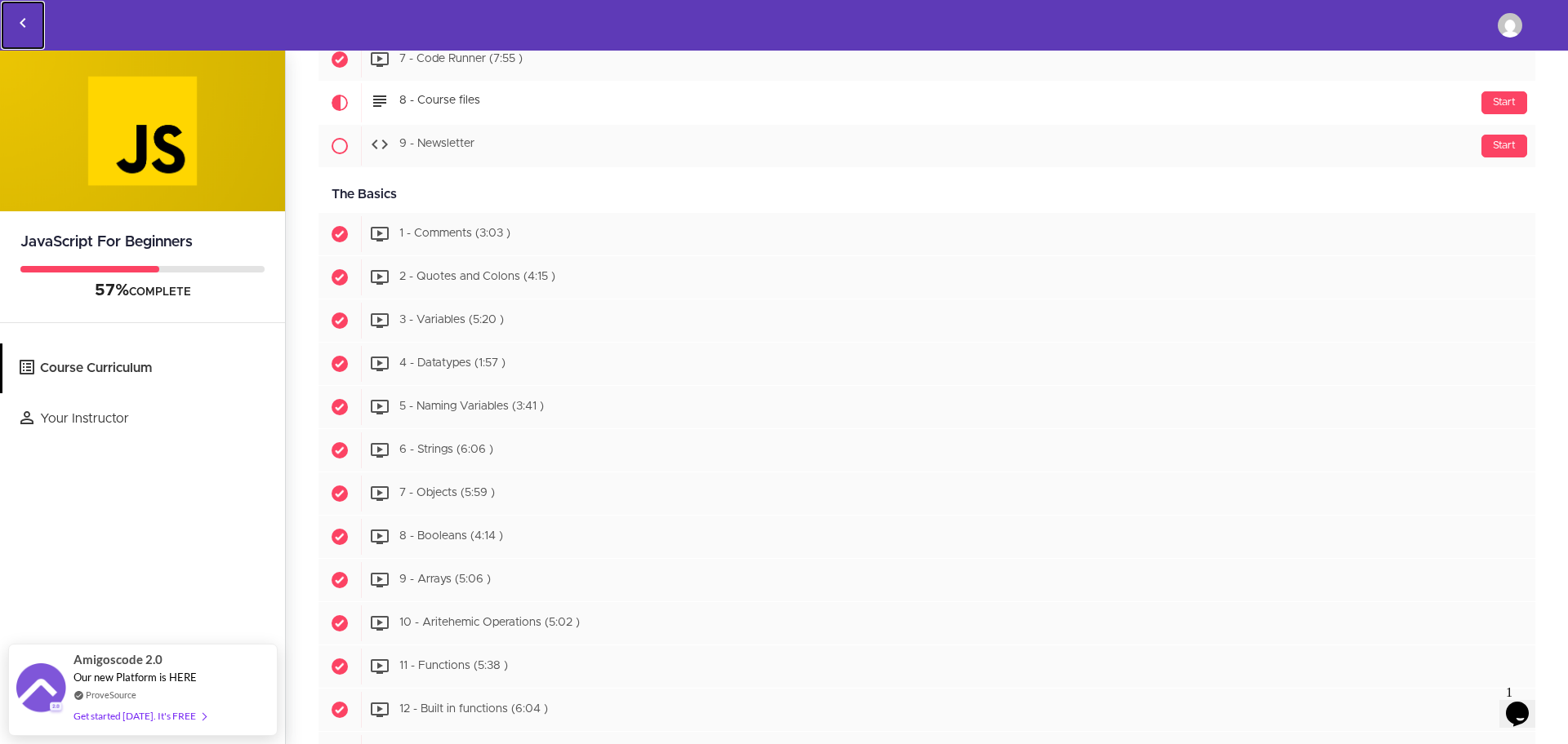
click at [31, 18] on icon "Back to courses" at bounding box center [23, 23] width 19 height 19
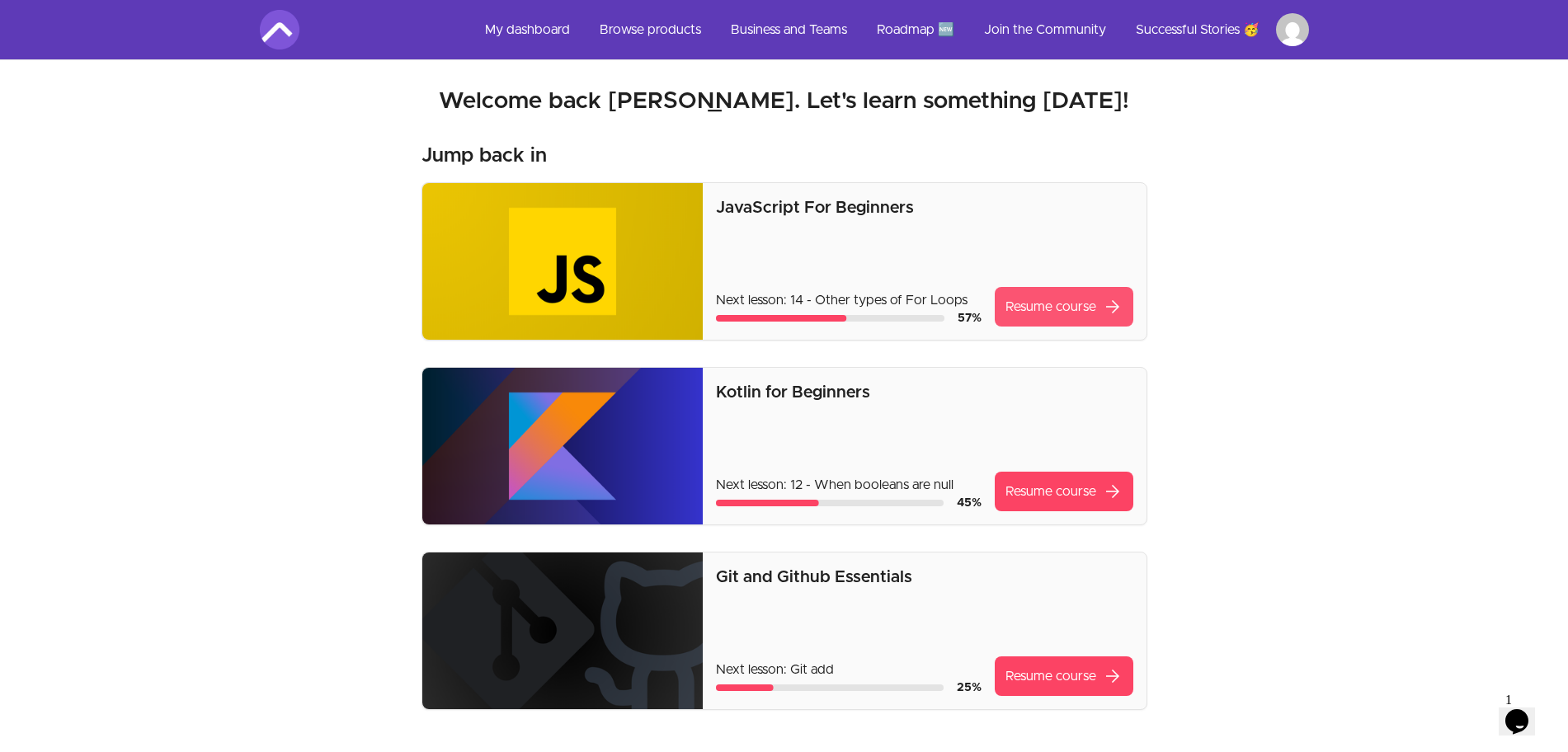
click at [1099, 322] on link "Resume course arrow_forward" at bounding box center [1064, 307] width 139 height 40
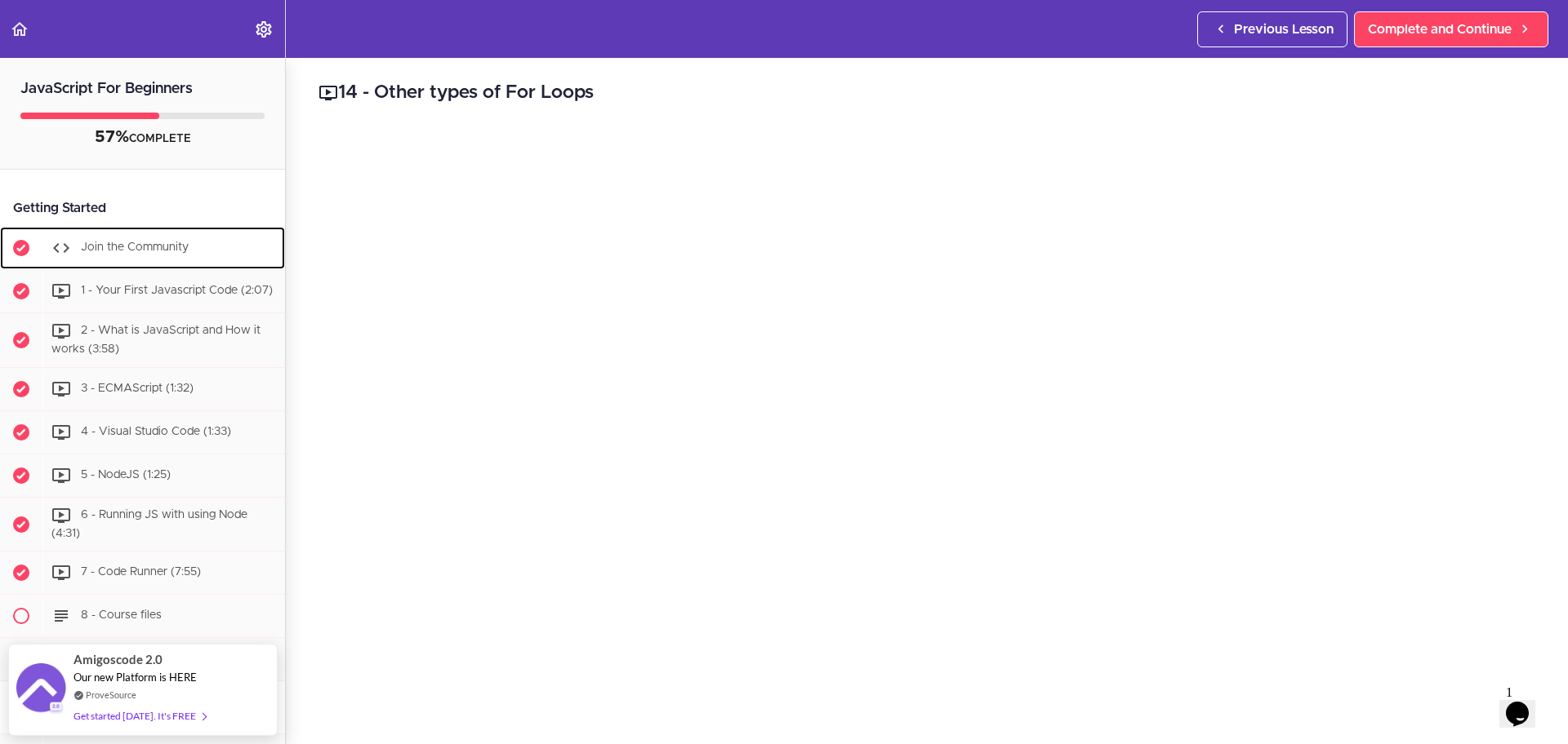
click at [87, 252] on span "Join the Community" at bounding box center [135, 247] width 107 height 11
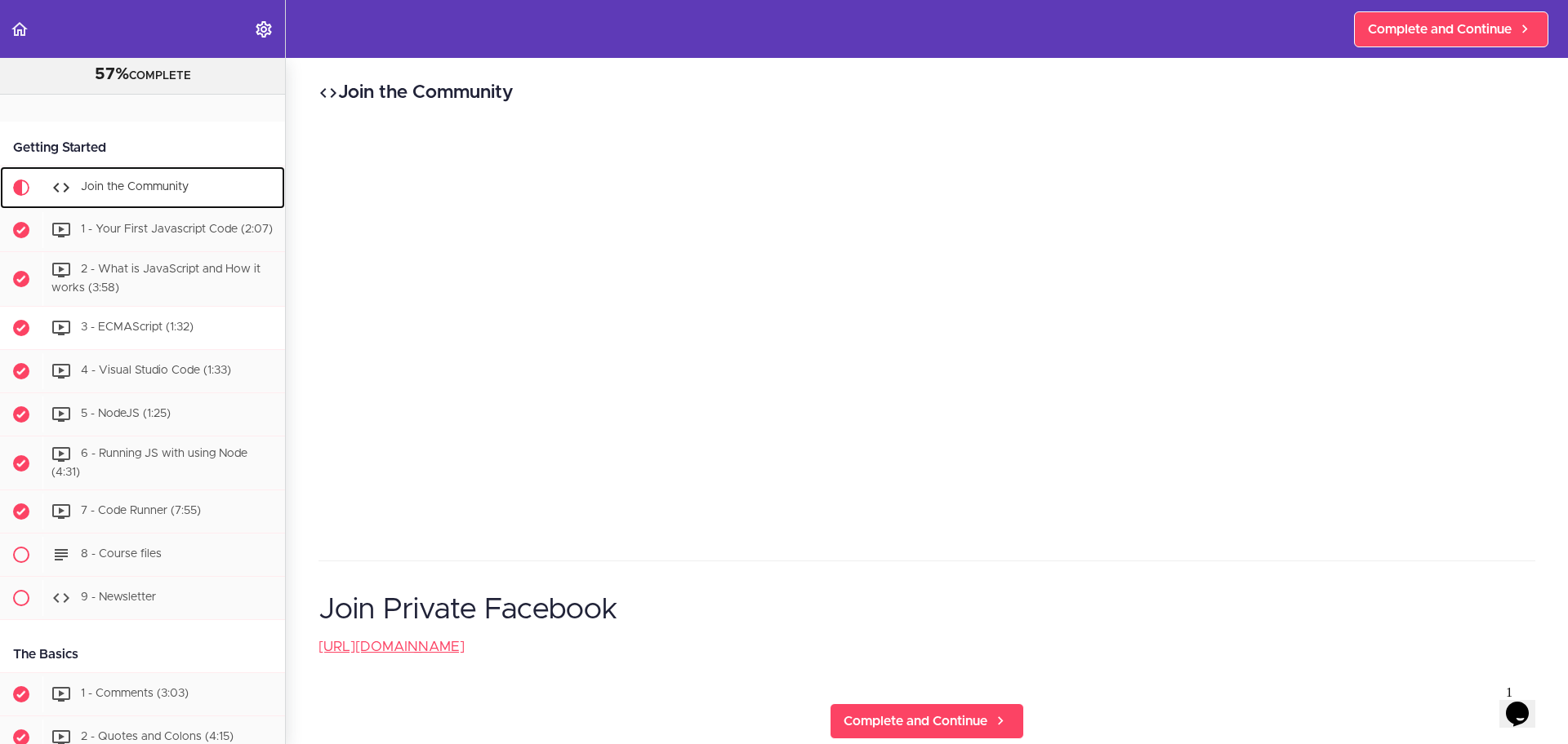
scroll to position [107, 0]
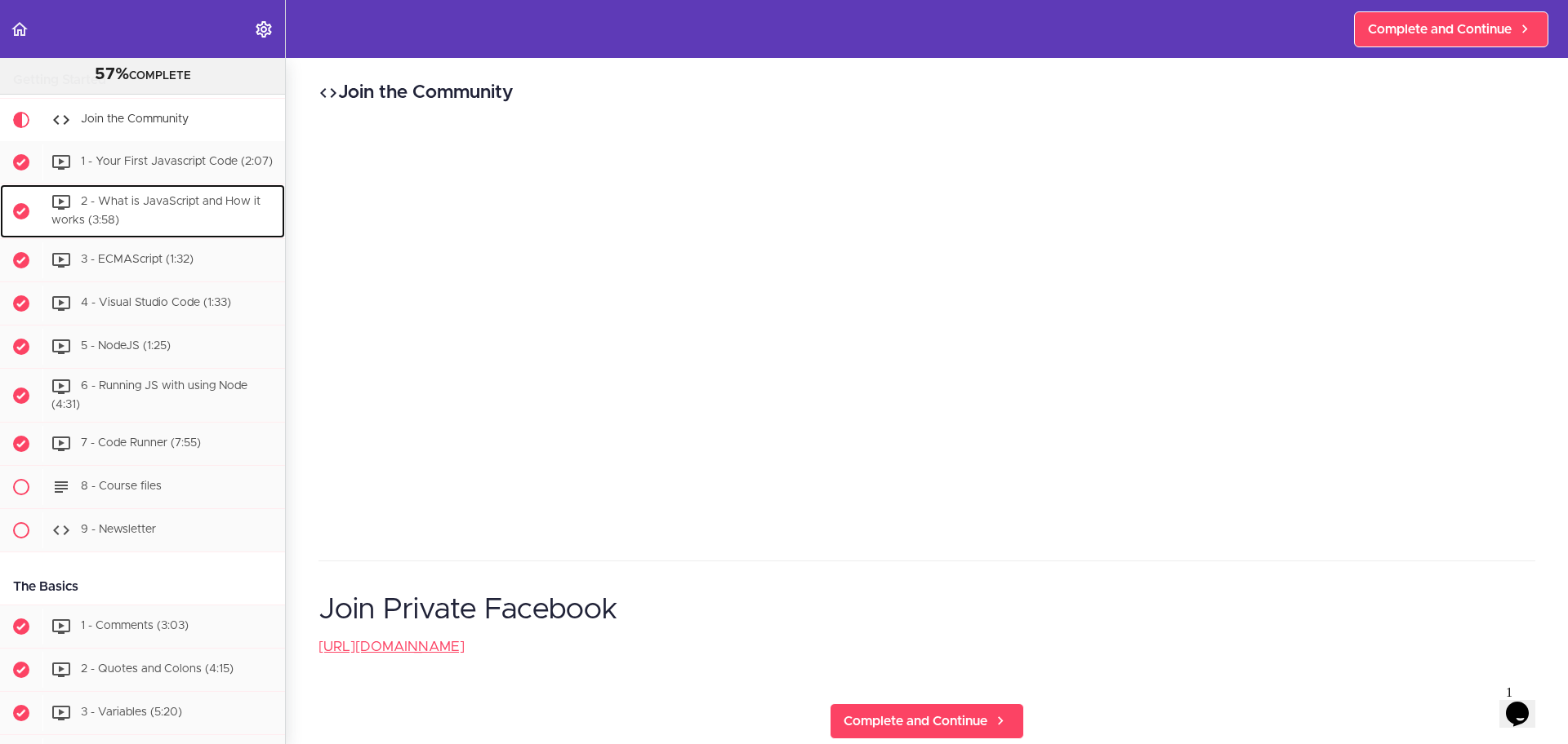
click at [139, 208] on span "2 - What is JavaScript and How it works (3:58)" at bounding box center [156, 211] width 209 height 30
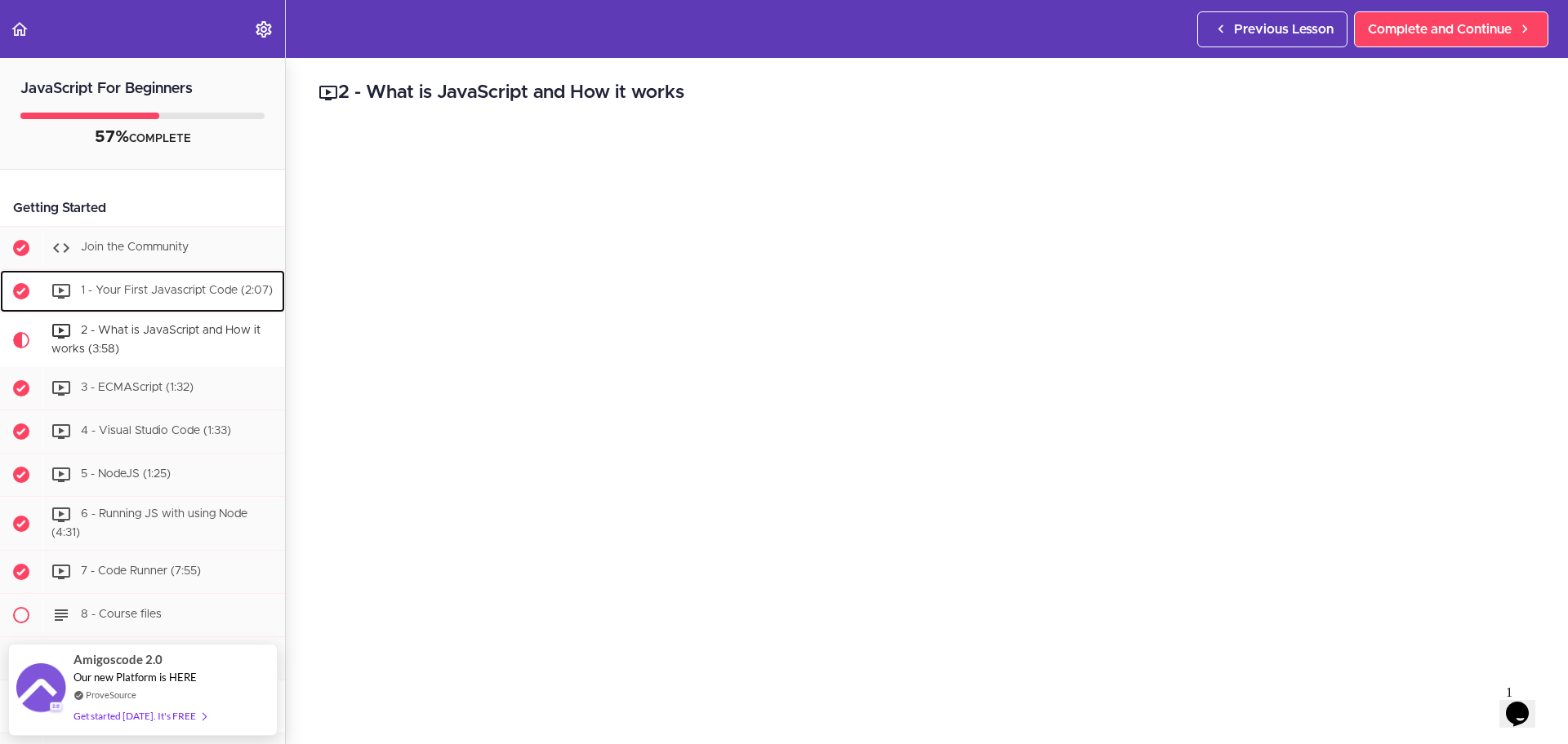
click at [96, 274] on div "1 - Your First Javascript Code (2:07)" at bounding box center [164, 291] width 243 height 36
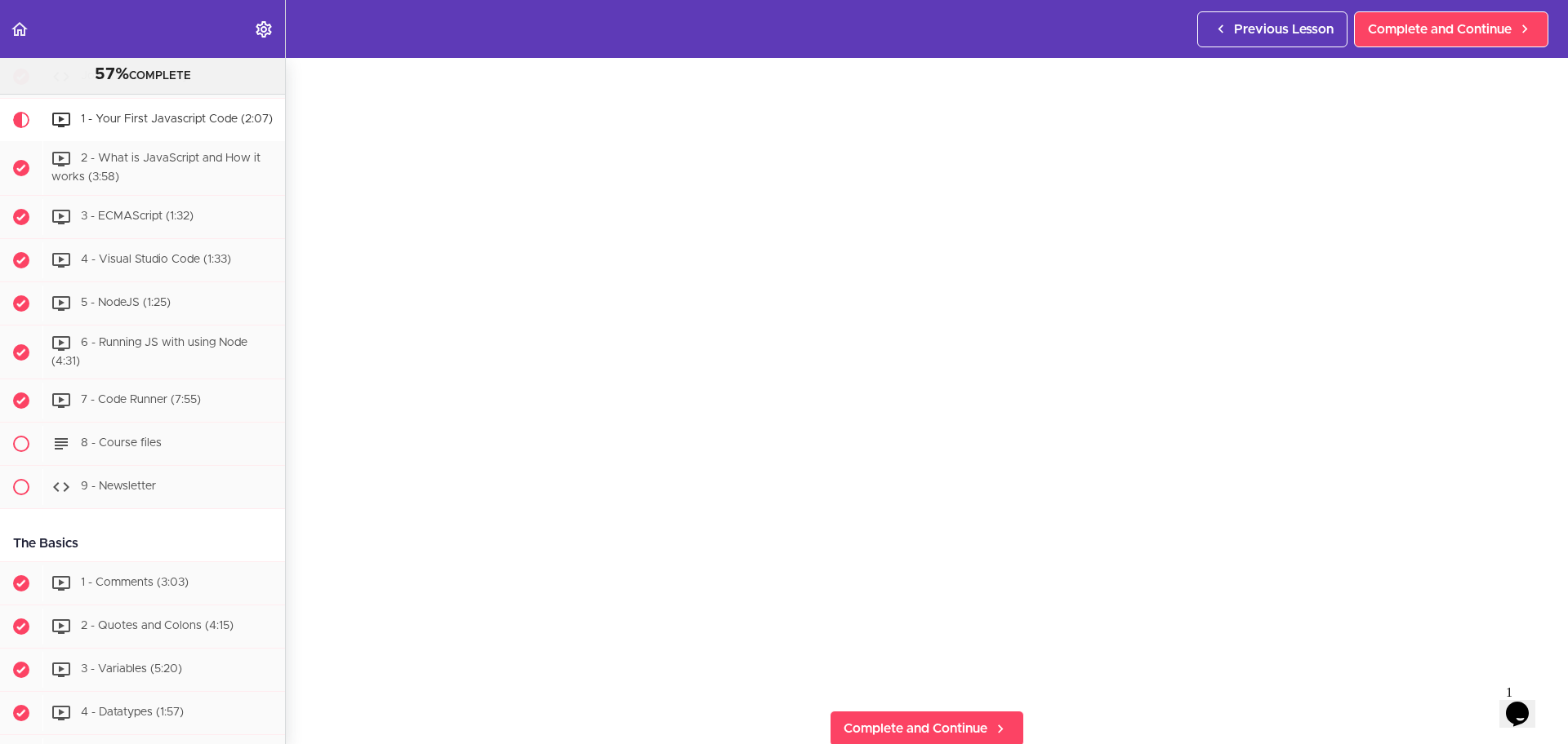
scroll to position [306, 0]
